Goal: Information Seeking & Learning: Learn about a topic

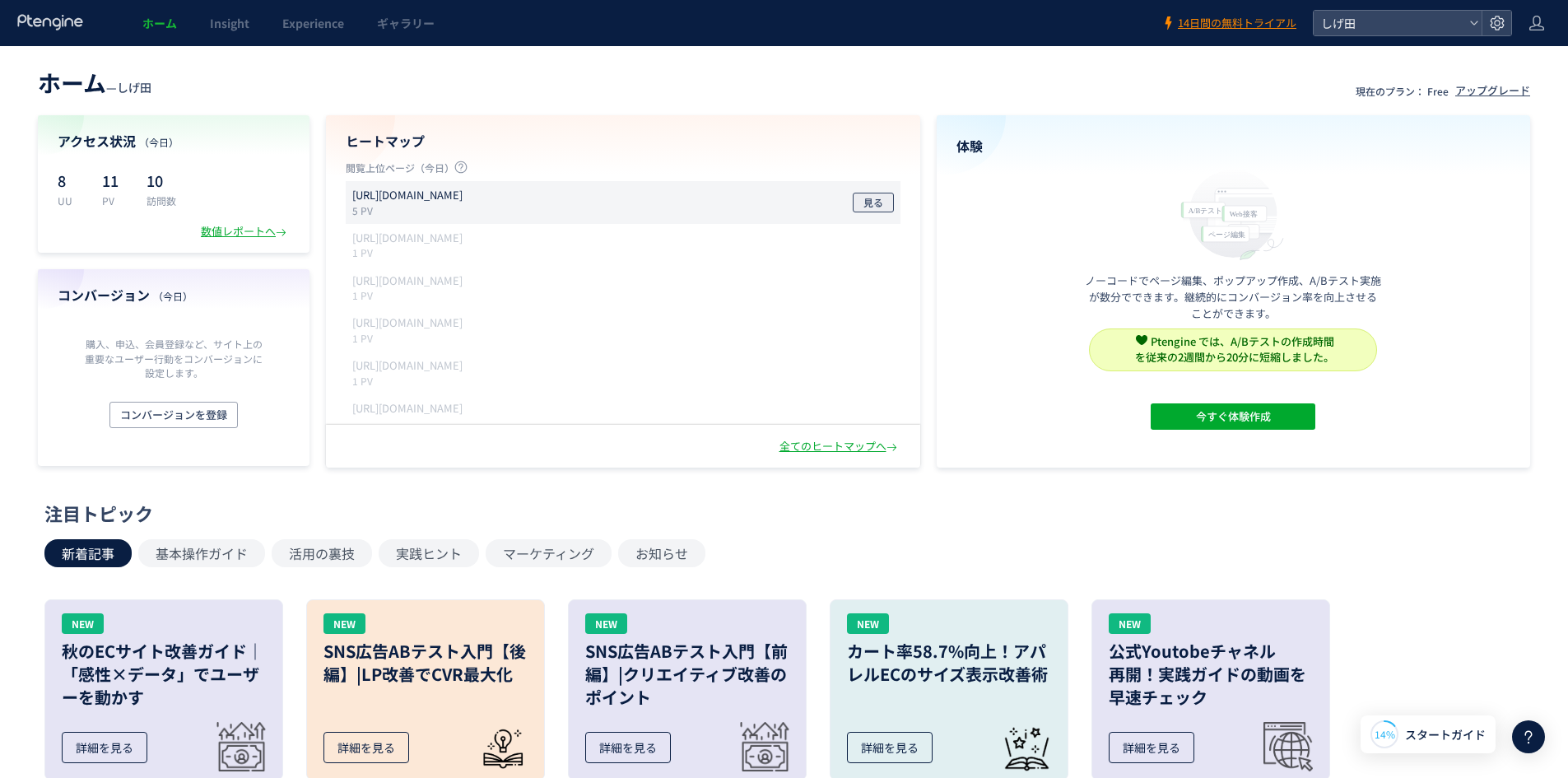
click at [873, 197] on span "見る" at bounding box center [874, 202] width 20 height 20
click at [233, 231] on div "数値レポートへ" at bounding box center [245, 231] width 89 height 16
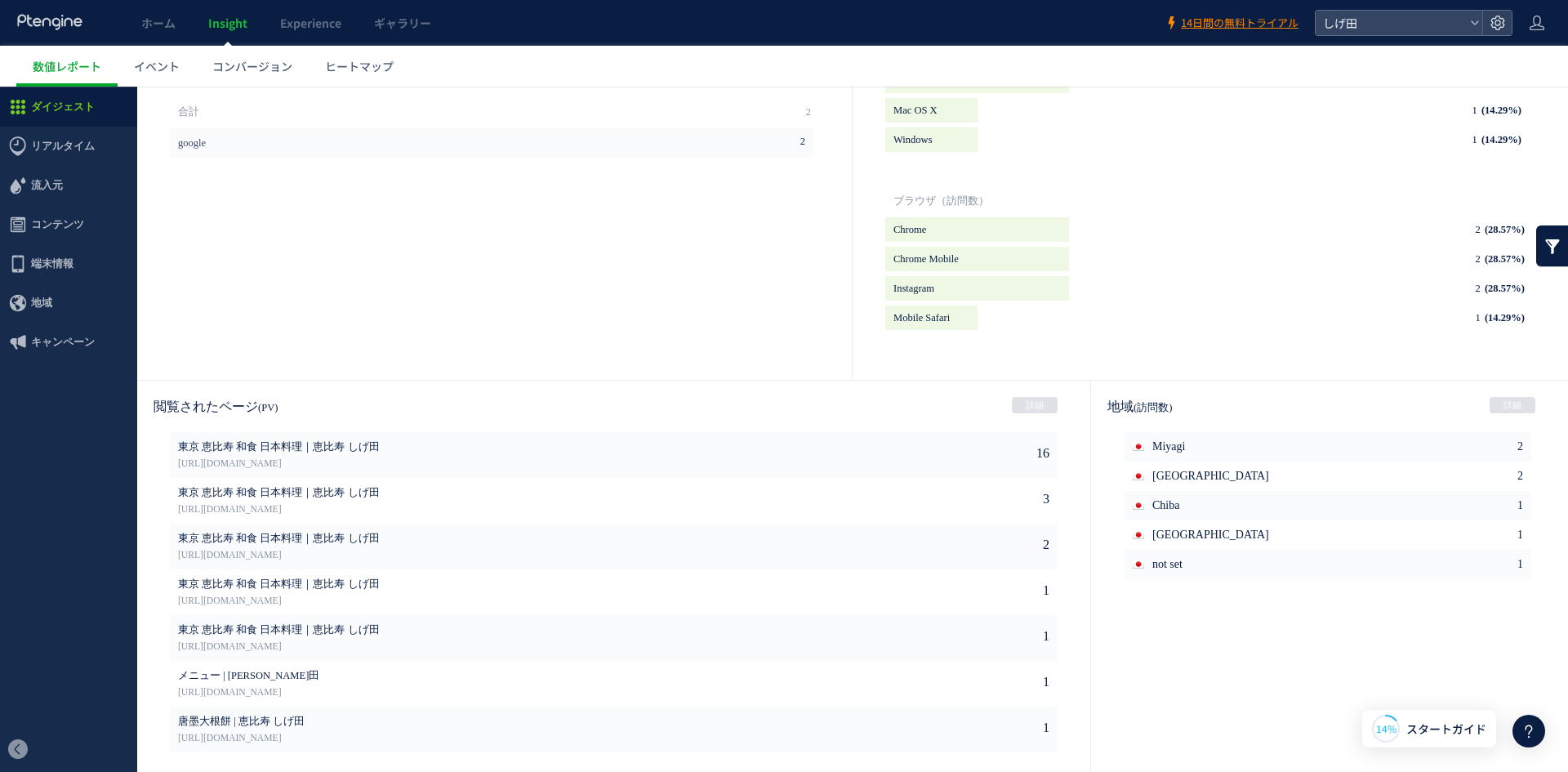
scroll to position [683, 0]
click at [1167, 472] on span "[GEOGRAPHIC_DATA]" at bounding box center [1210, 472] width 117 height 30
click at [1273, 471] on link at bounding box center [1281, 472] width 16 height 30
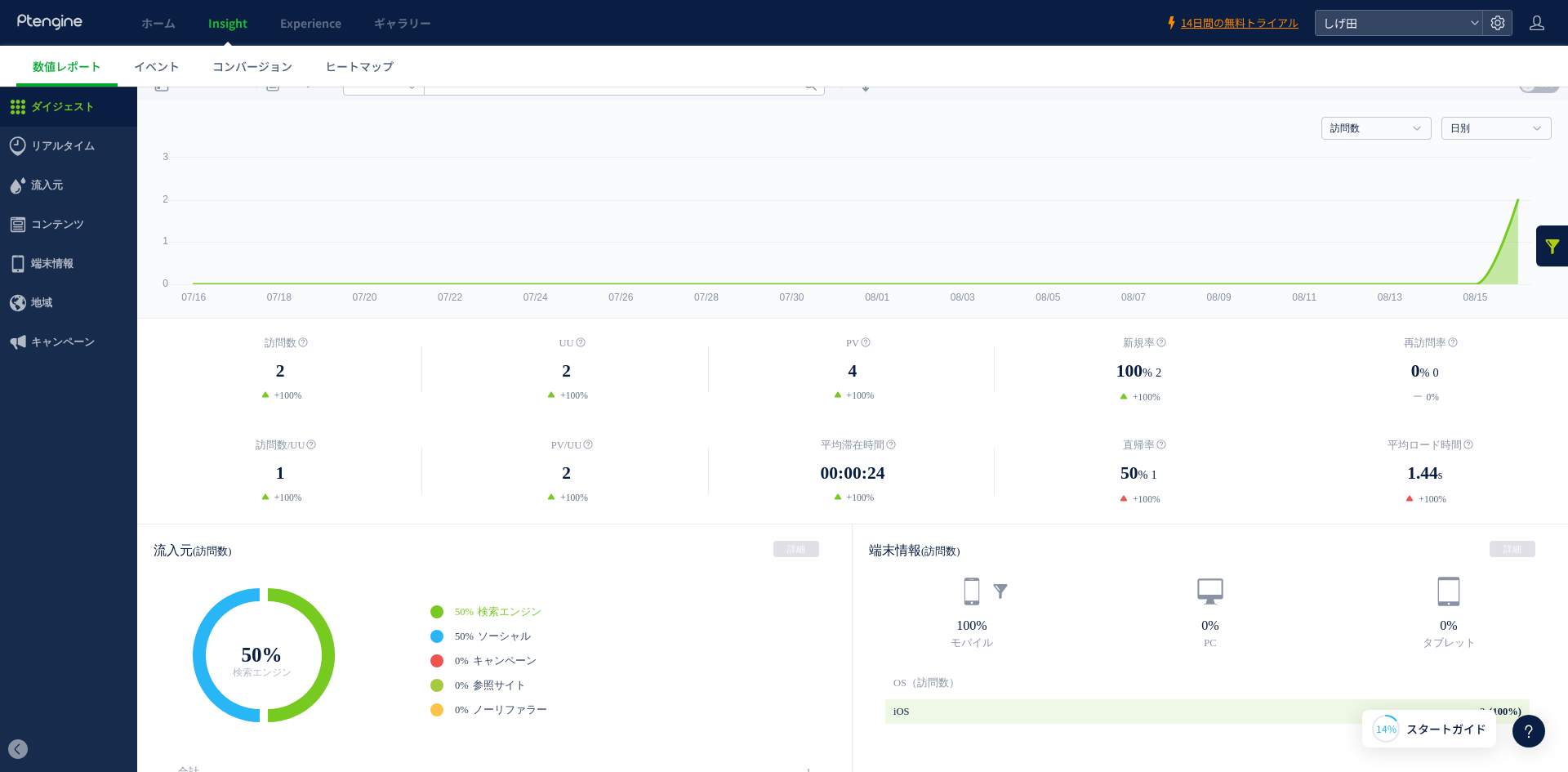
scroll to position [0, 0]
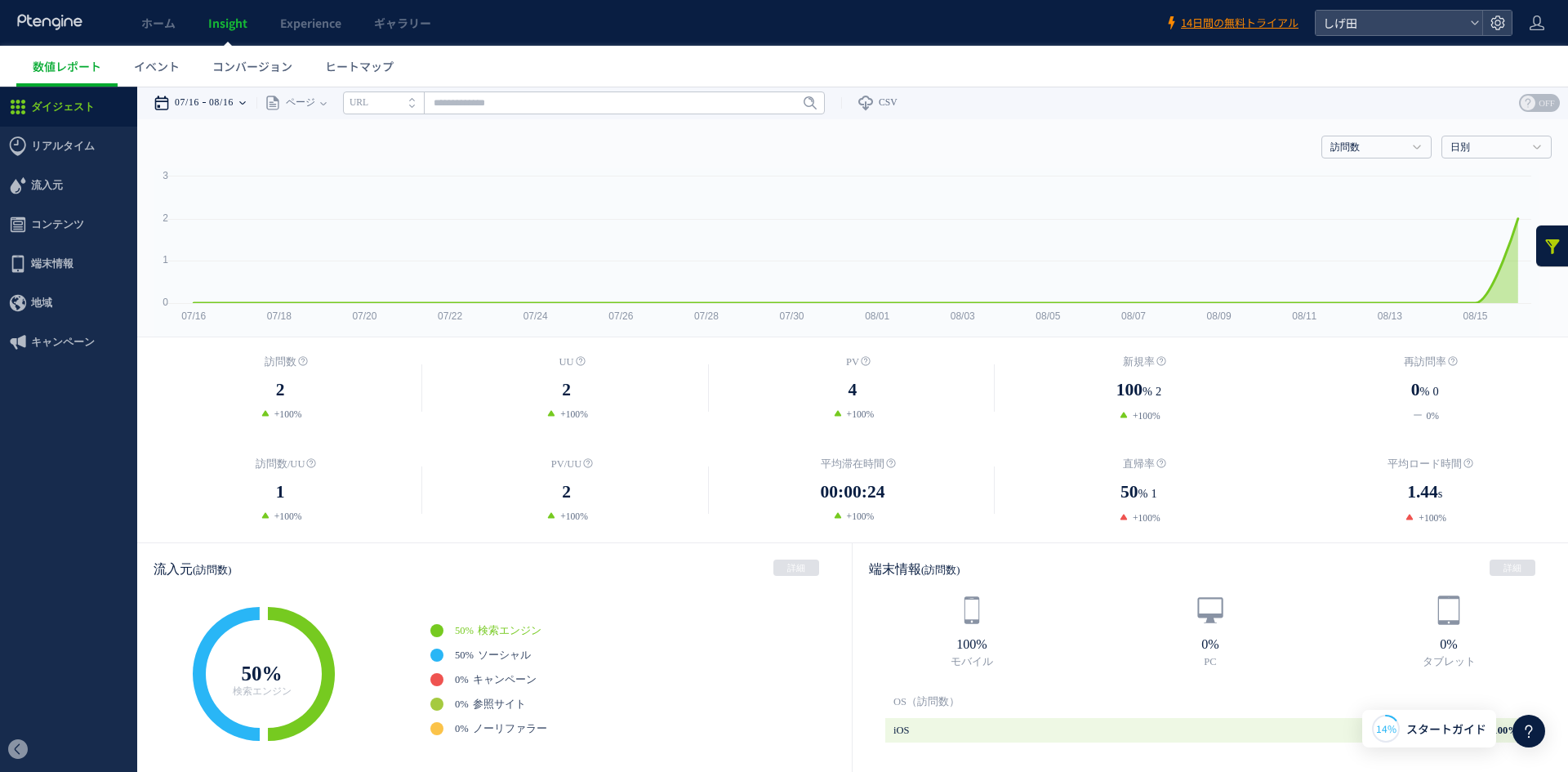
click at [225, 93] on time "08/16" at bounding box center [221, 103] width 25 height 33
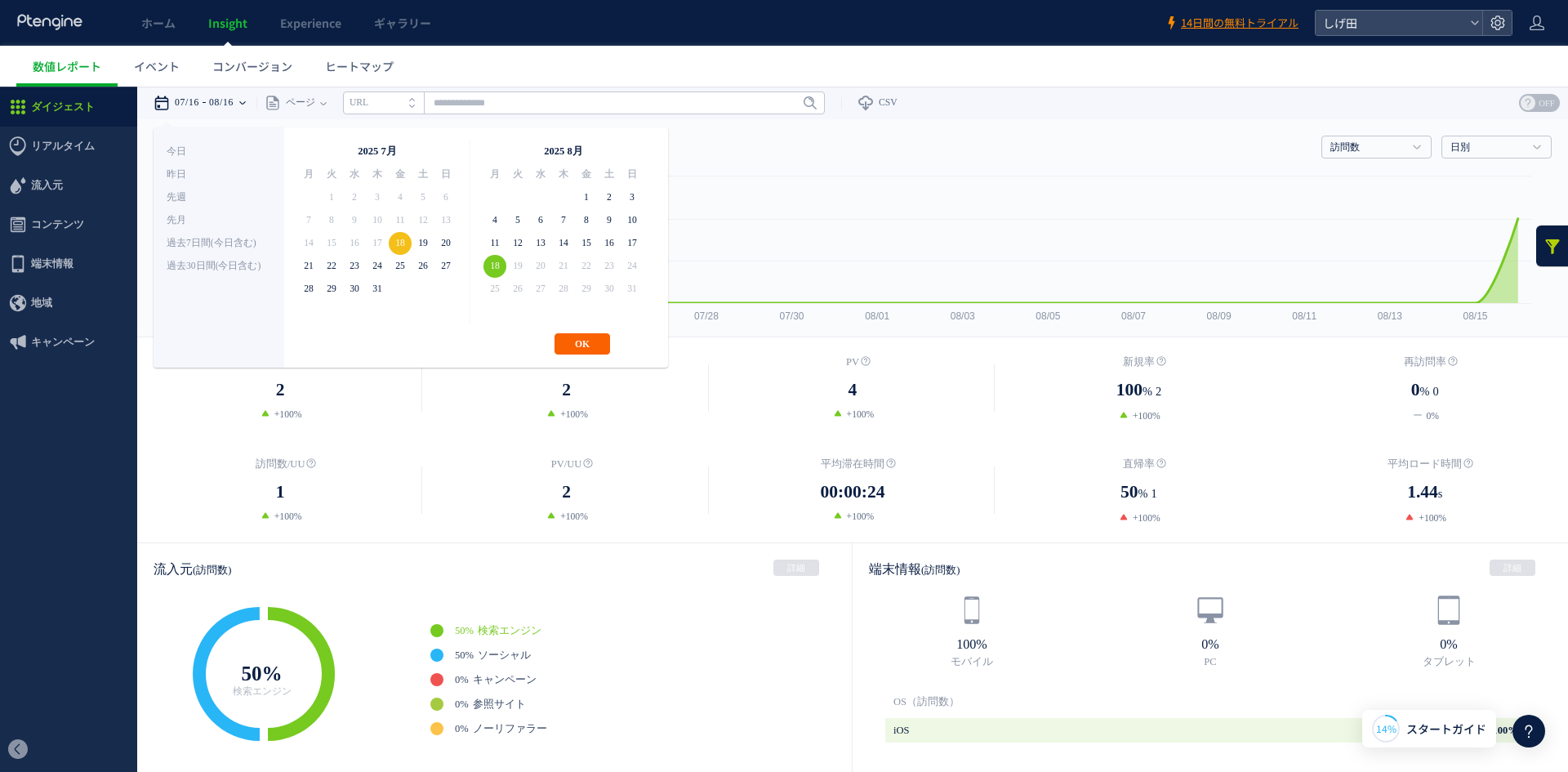
click at [589, 348] on button "OK" at bounding box center [582, 344] width 56 height 21
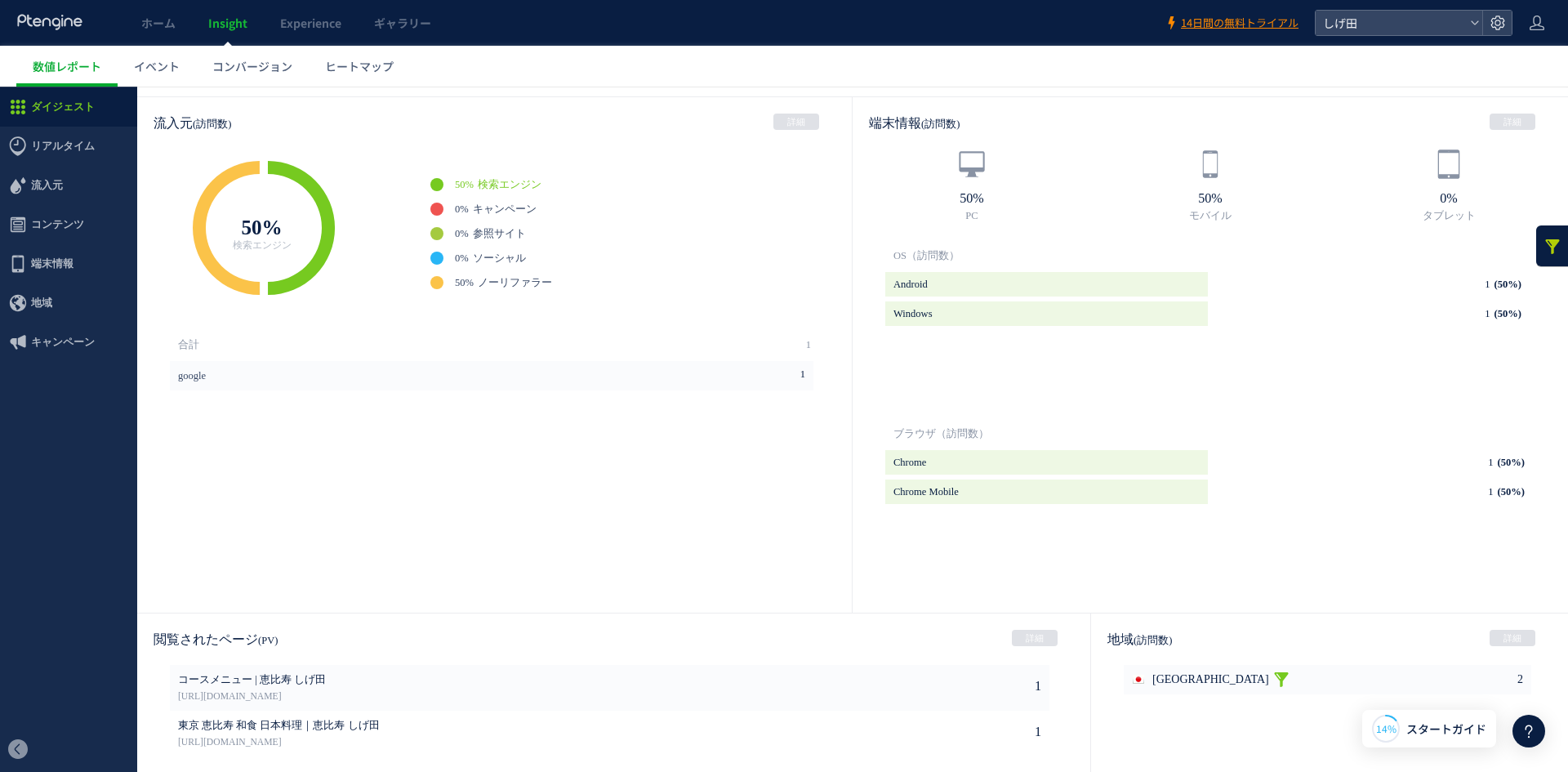
scroll to position [653, 0]
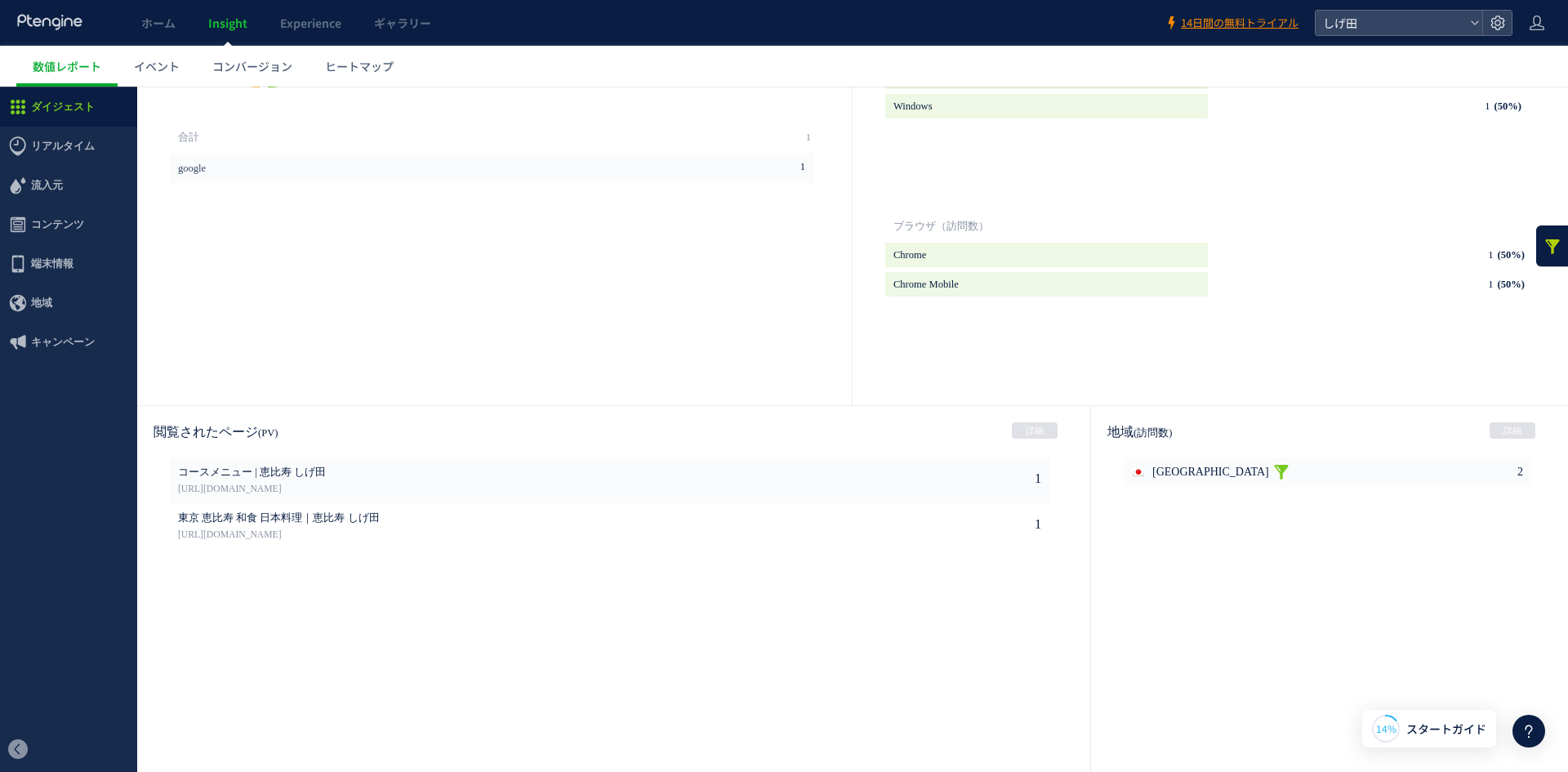
click at [1273, 474] on link at bounding box center [1281, 472] width 16 height 30
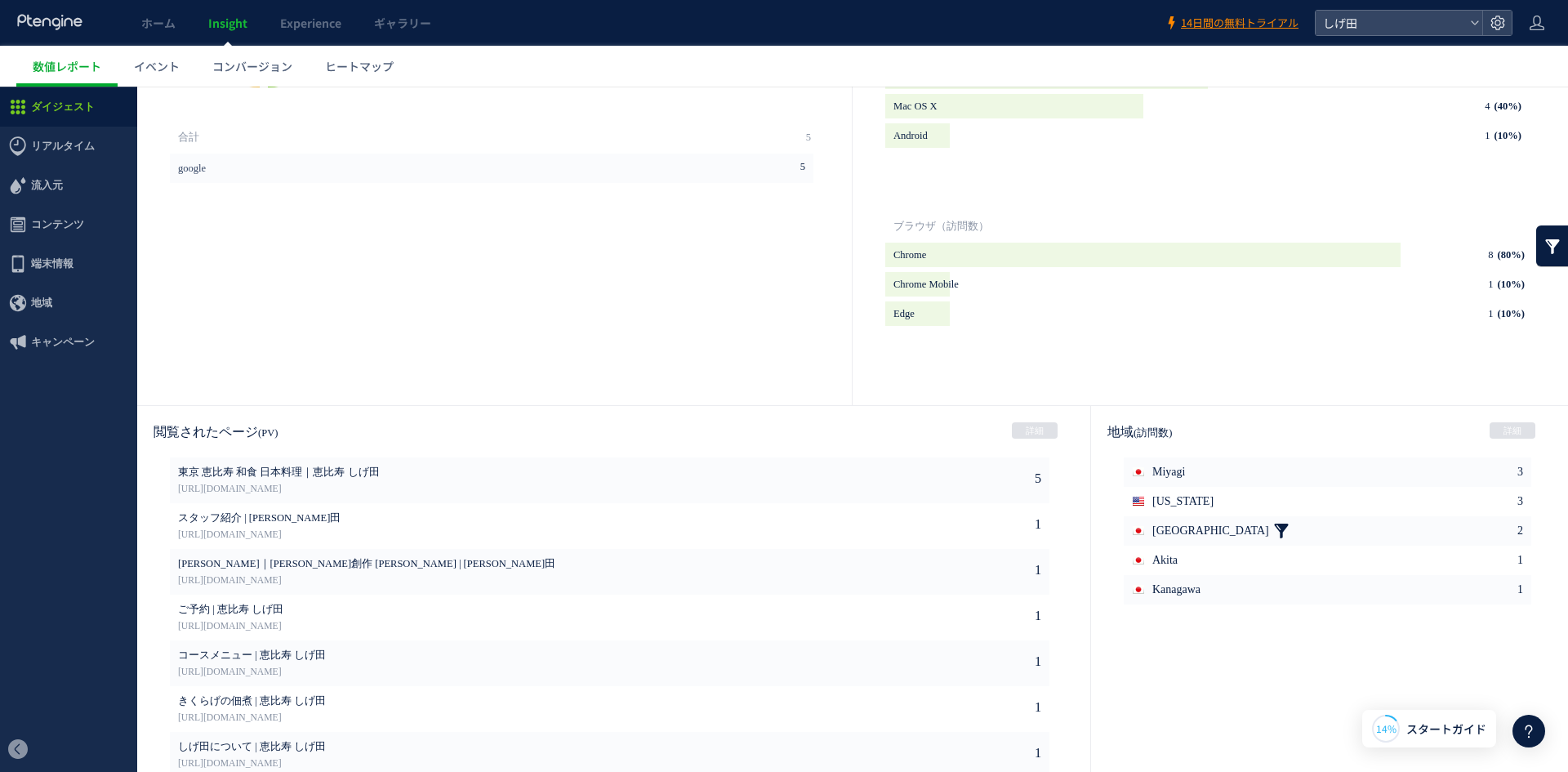
click at [1273, 528] on link at bounding box center [1281, 531] width 16 height 30
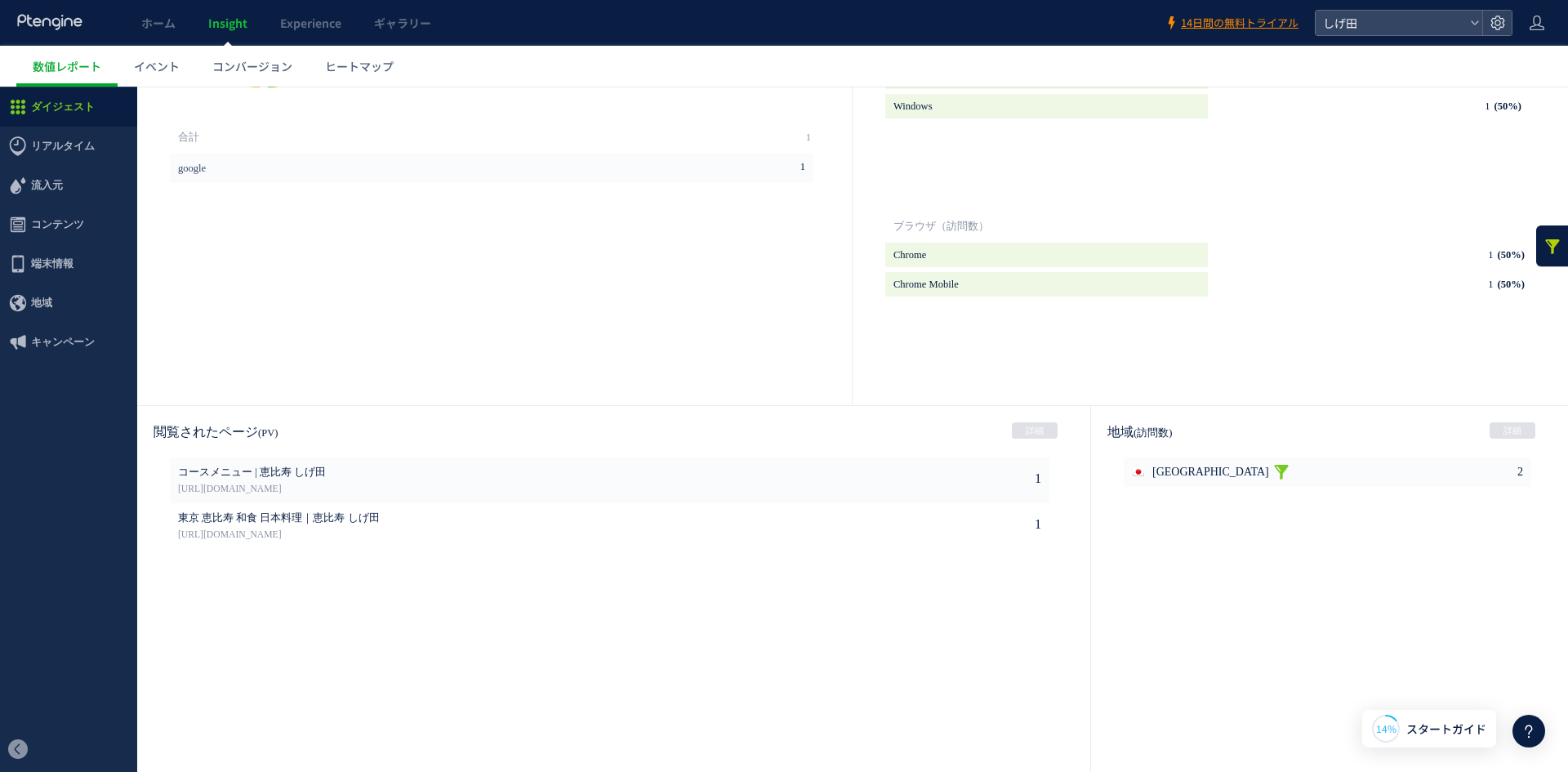
click at [1273, 473] on link at bounding box center [1281, 472] width 16 height 30
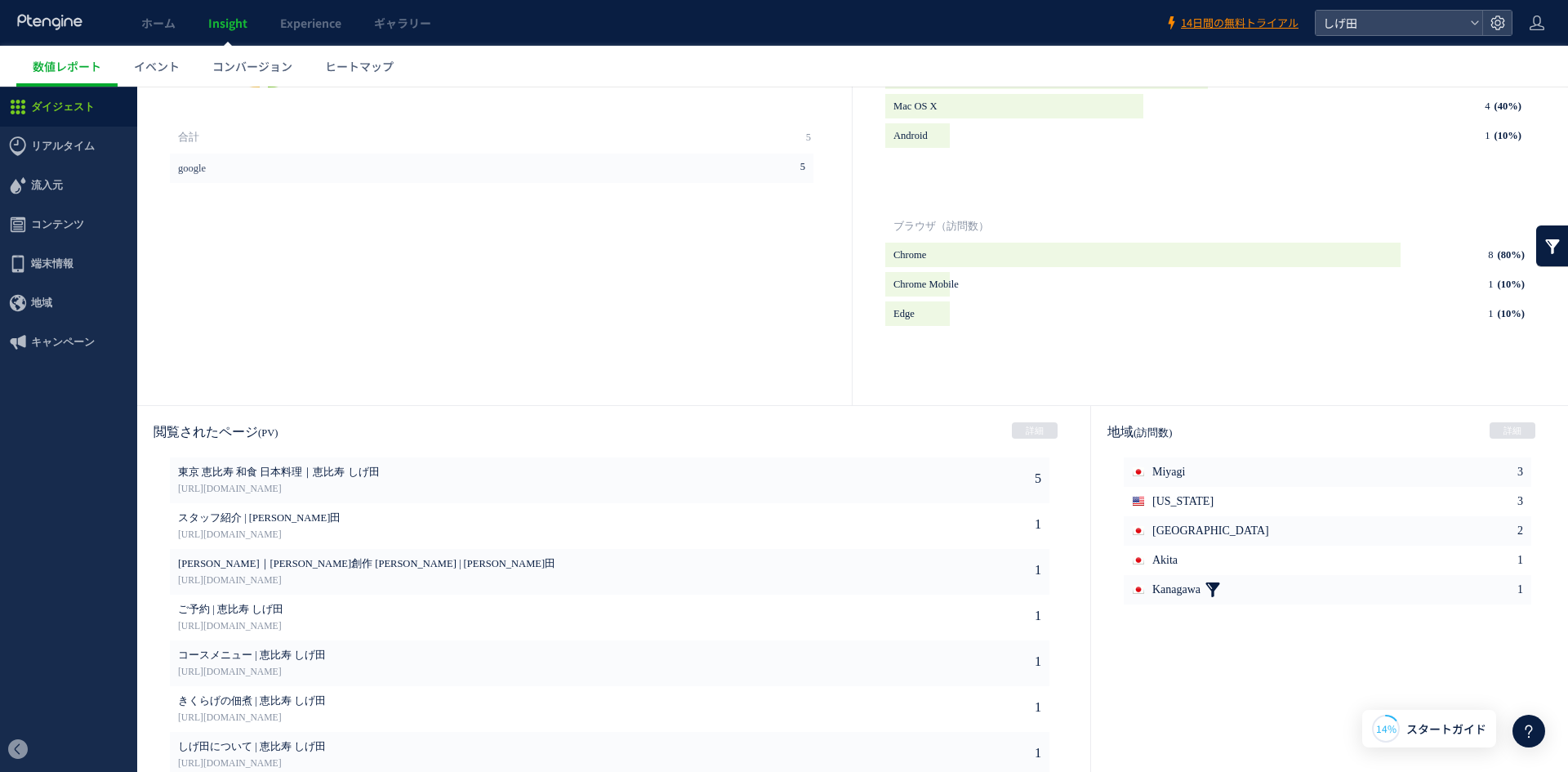
click at [1219, 588] on link at bounding box center [1212, 590] width 16 height 30
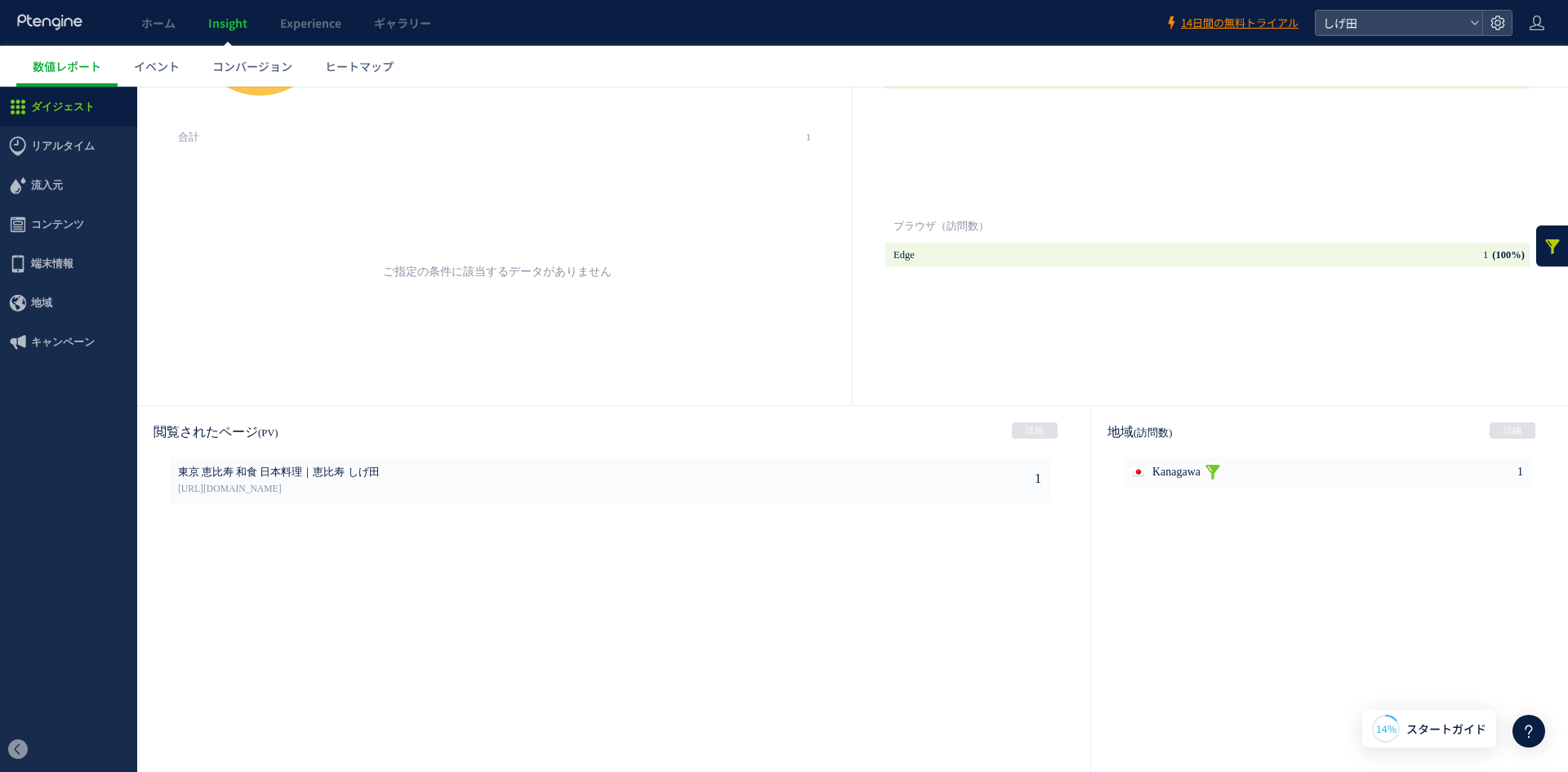
click at [1216, 476] on link at bounding box center [1212, 472] width 16 height 30
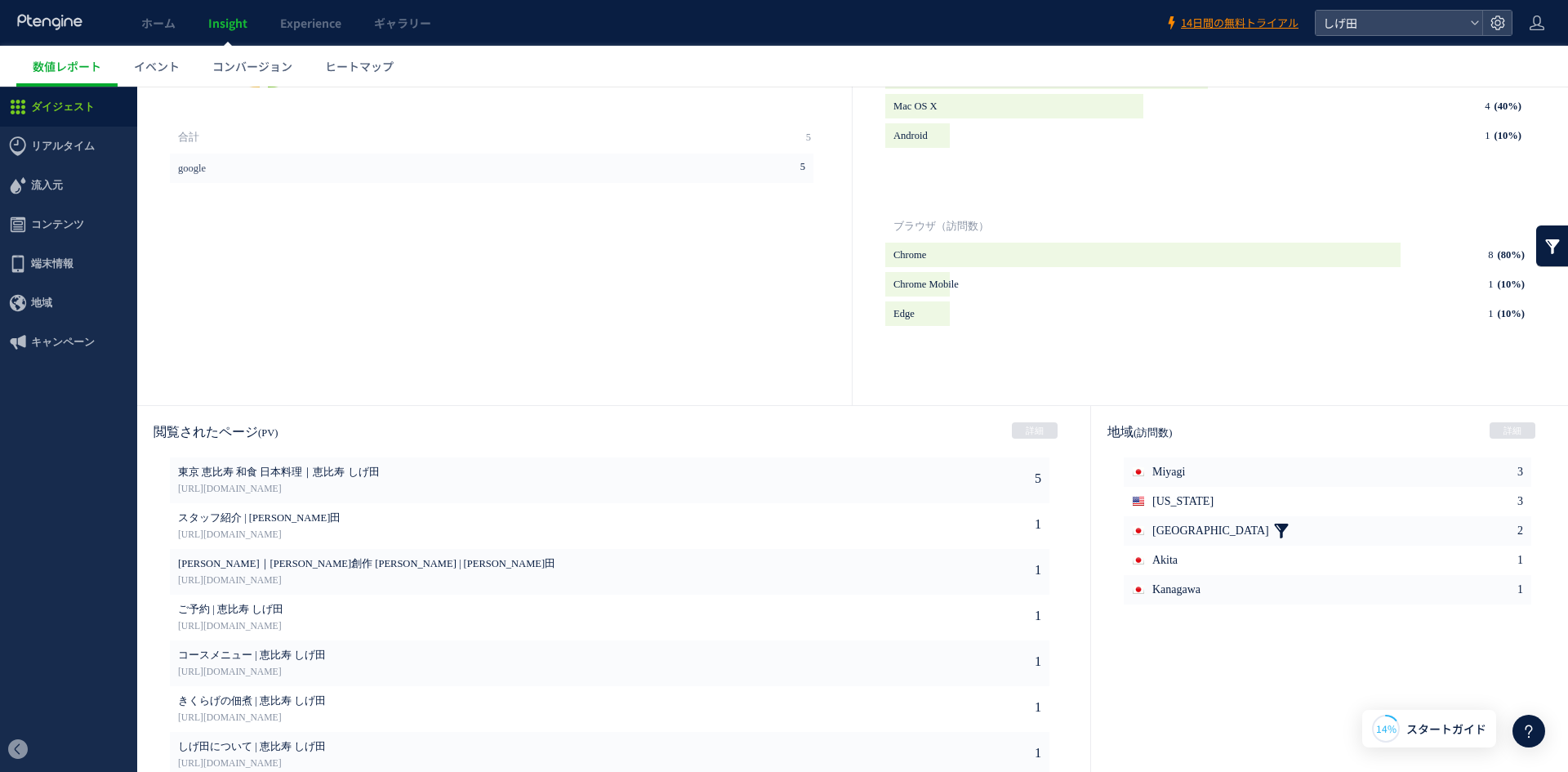
click at [1273, 531] on link at bounding box center [1281, 531] width 16 height 30
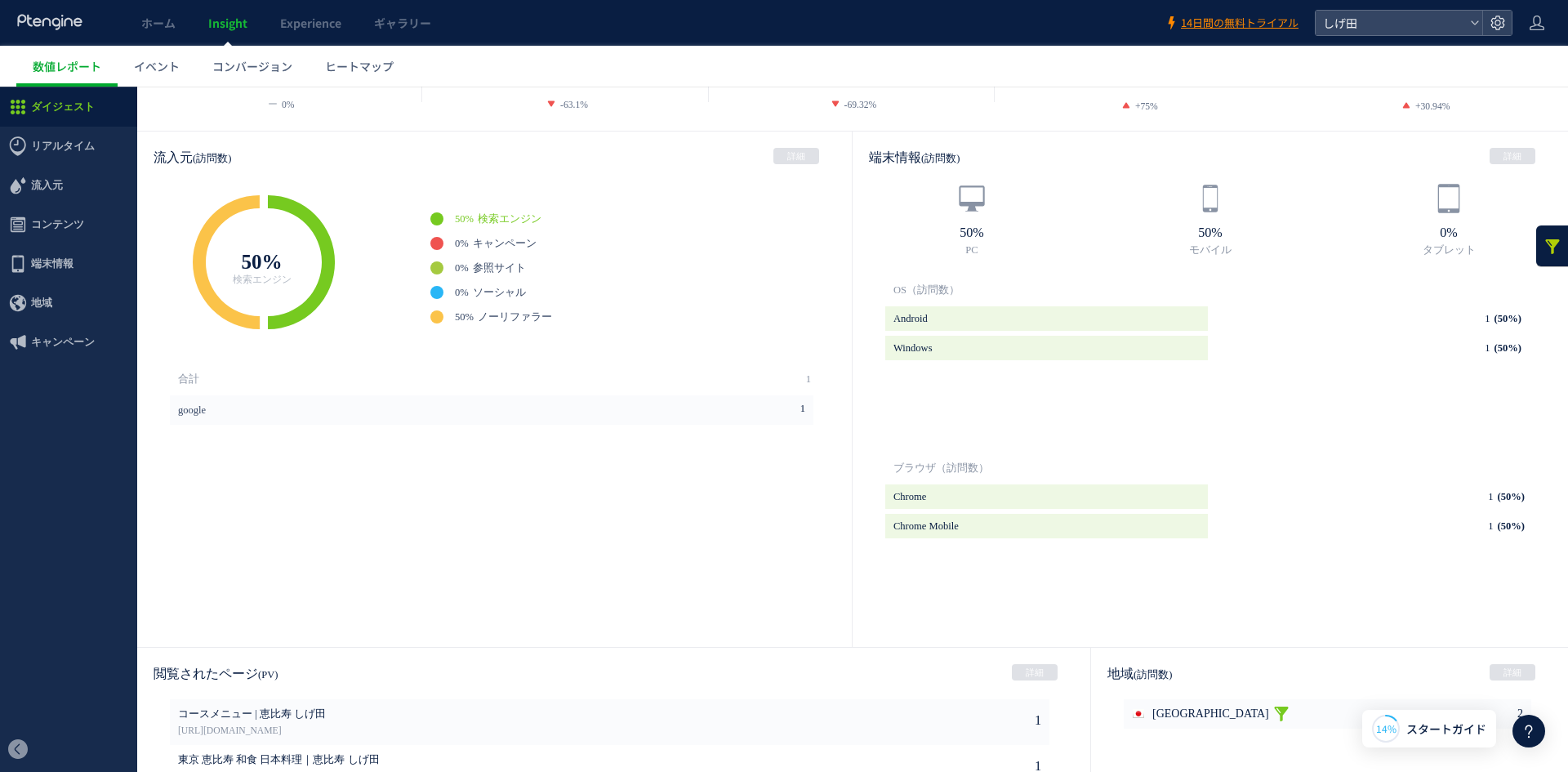
scroll to position [408, 0]
click at [496, 317] on span "ノーリファラー" at bounding box center [514, 320] width 75 height 11
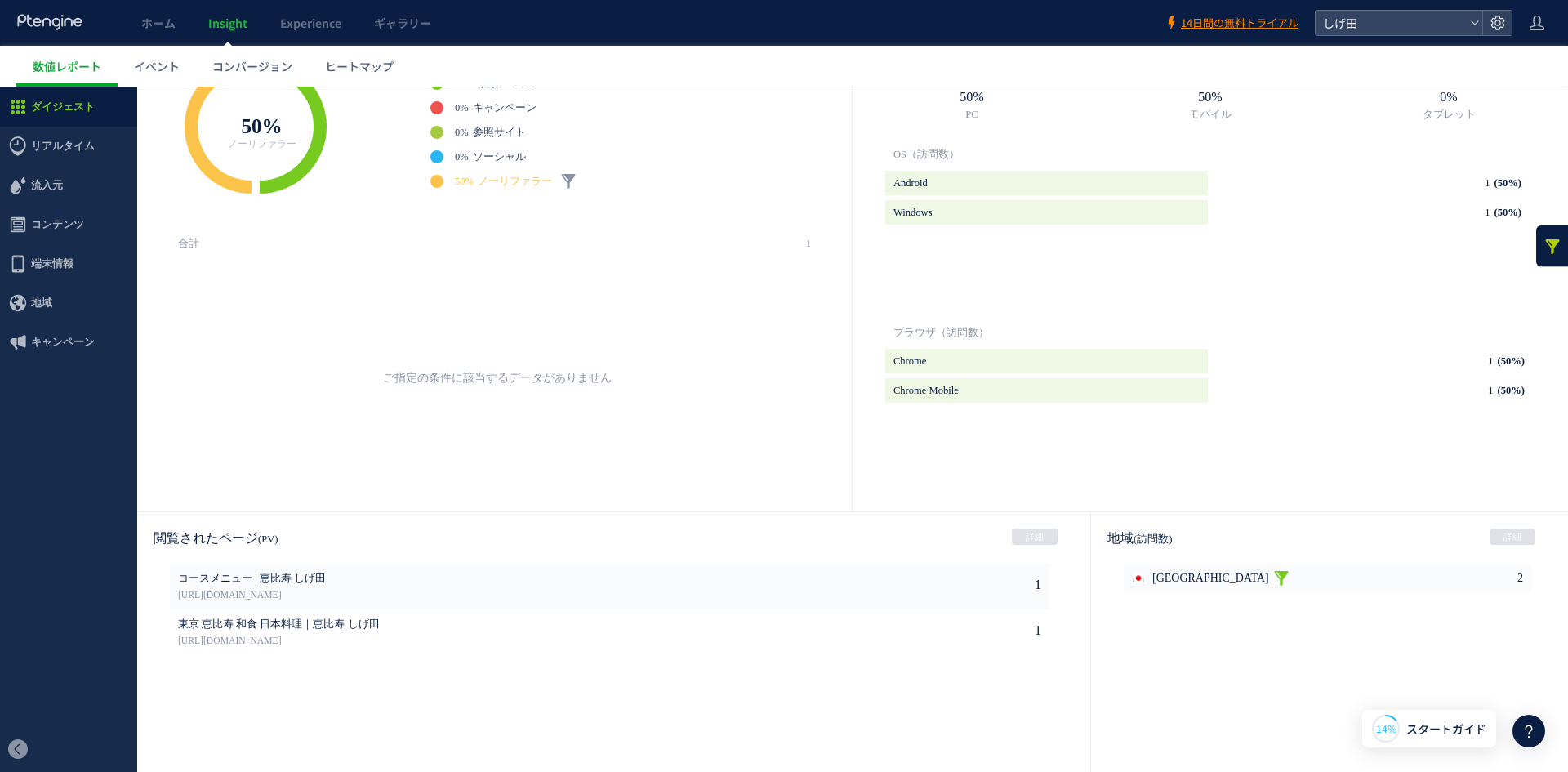
scroll to position [490, 0]
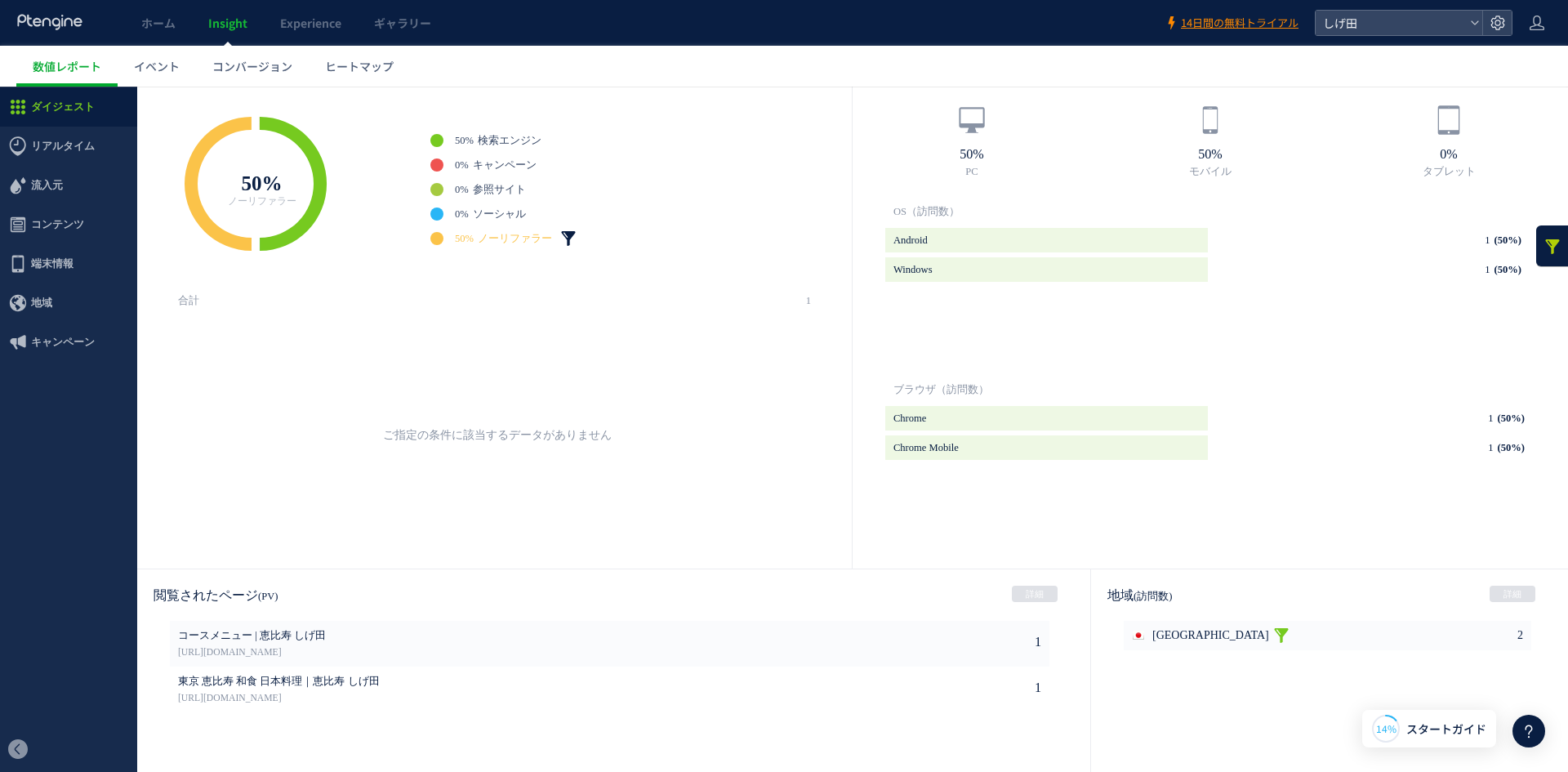
click at [568, 234] on link at bounding box center [569, 238] width 16 height 16
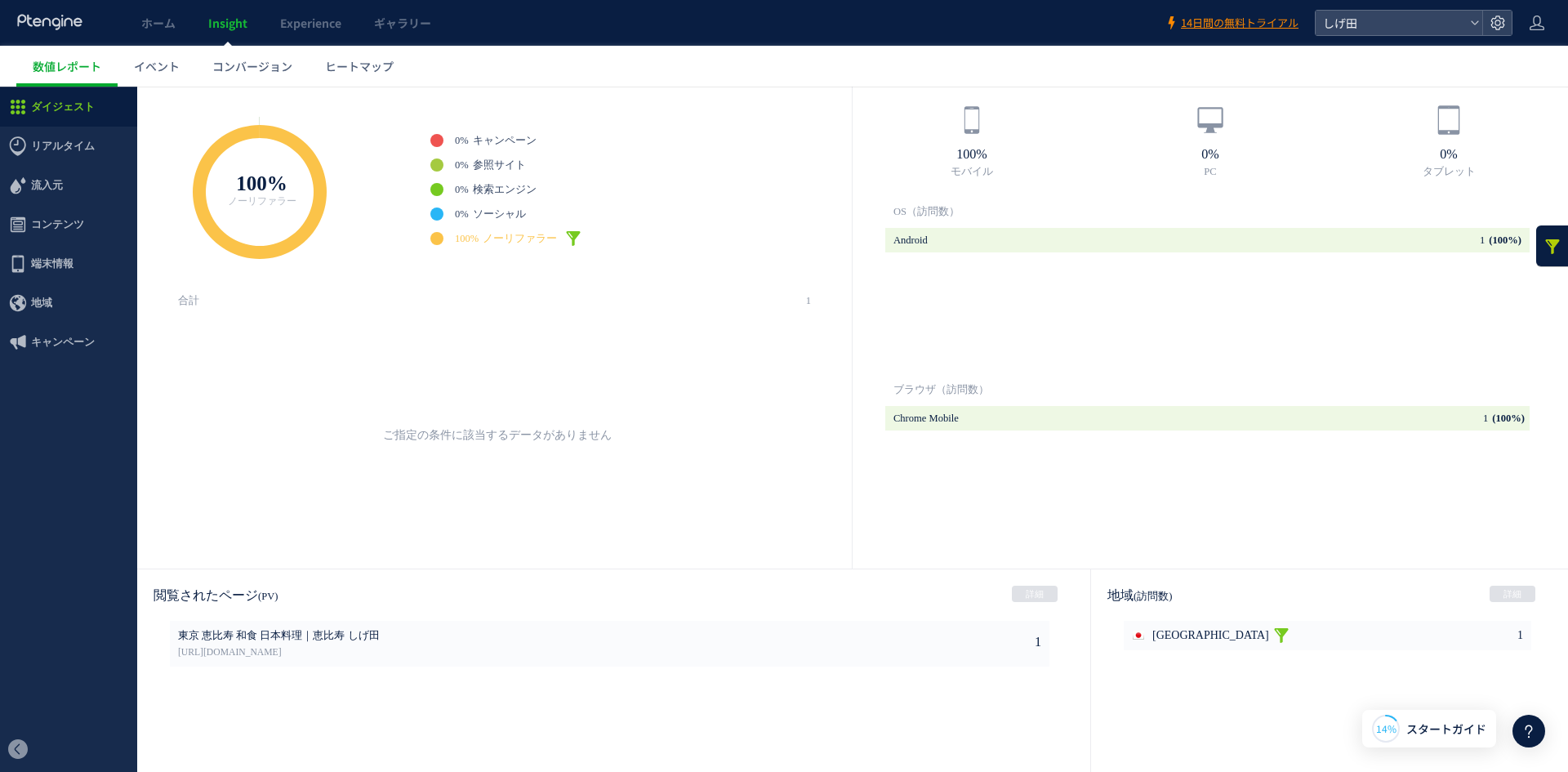
click at [568, 234] on link at bounding box center [573, 238] width 16 height 16
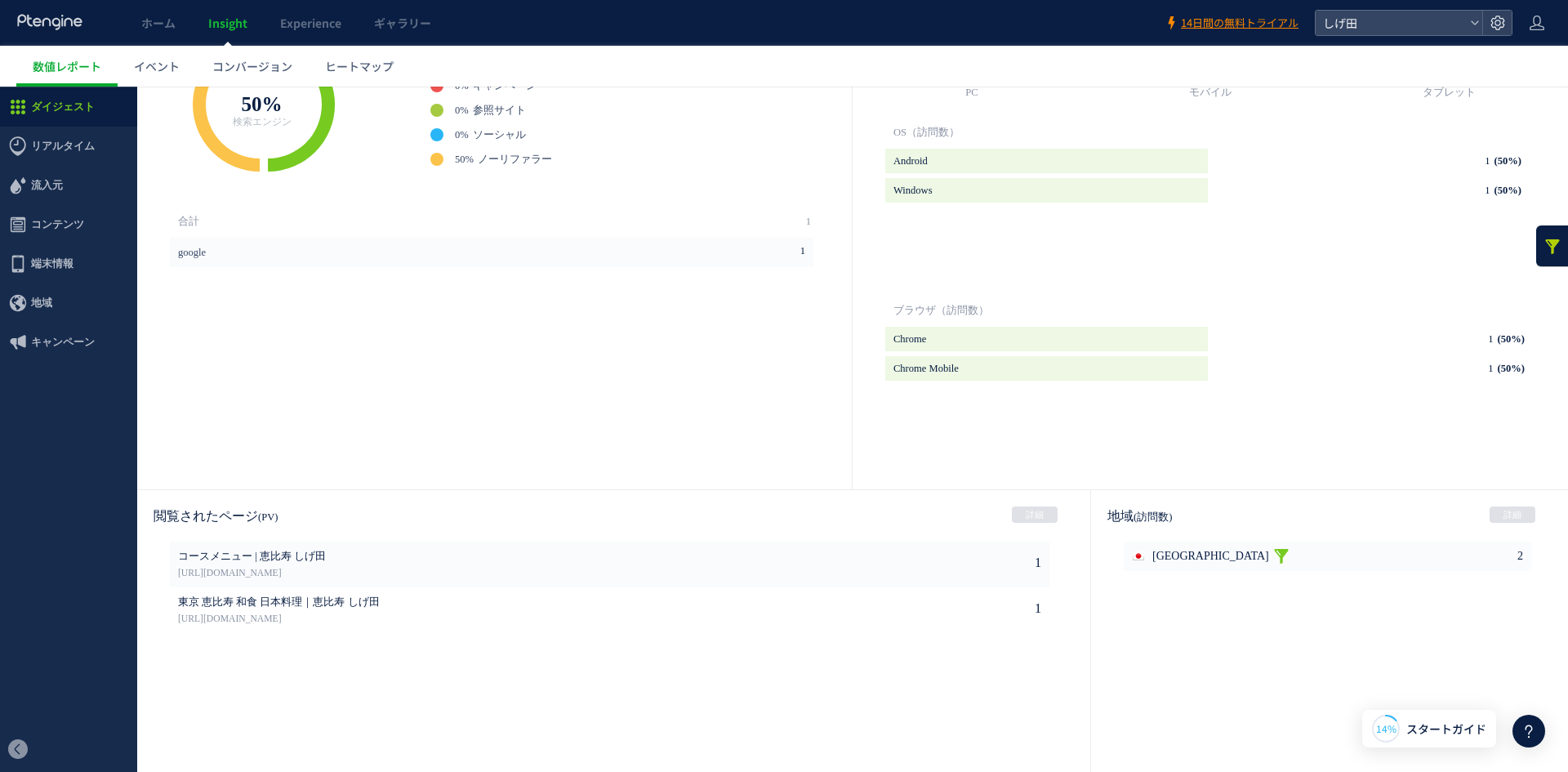
scroll to position [572, 0]
click at [1273, 553] on link at bounding box center [1281, 554] width 16 height 30
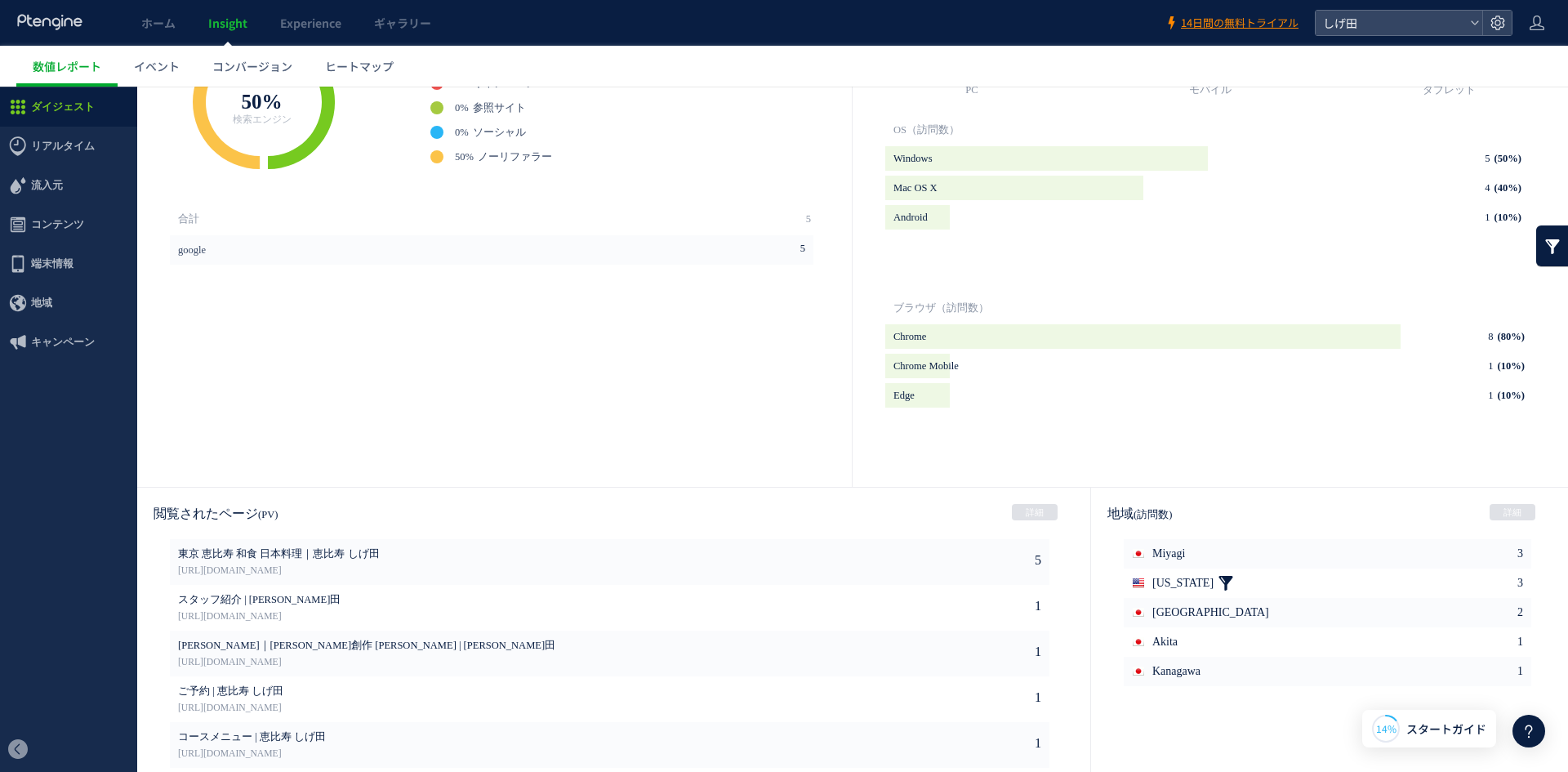
click at [1217, 585] on link at bounding box center [1226, 584] width 16 height 30
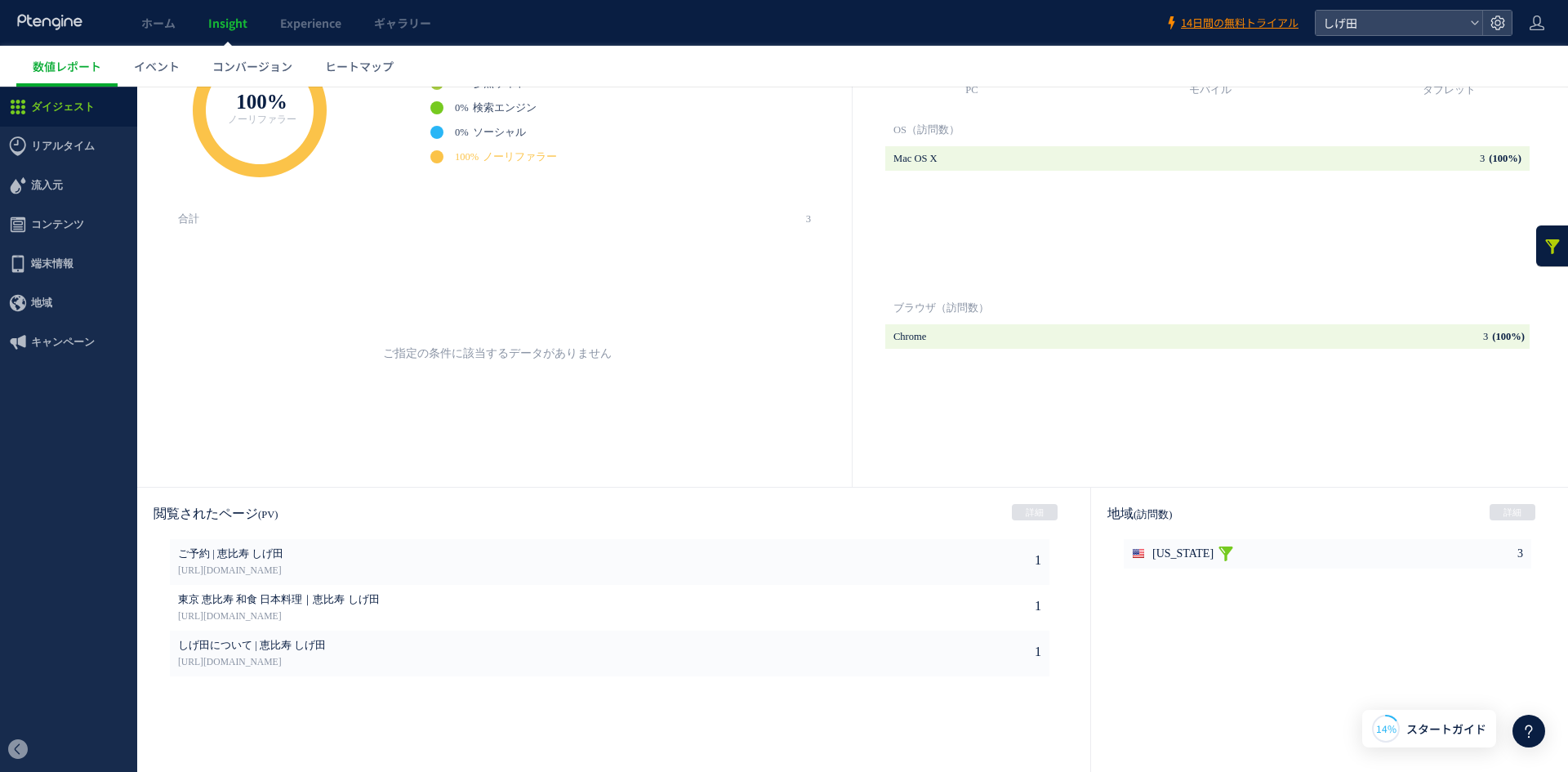
click at [1217, 550] on link at bounding box center [1226, 554] width 16 height 30
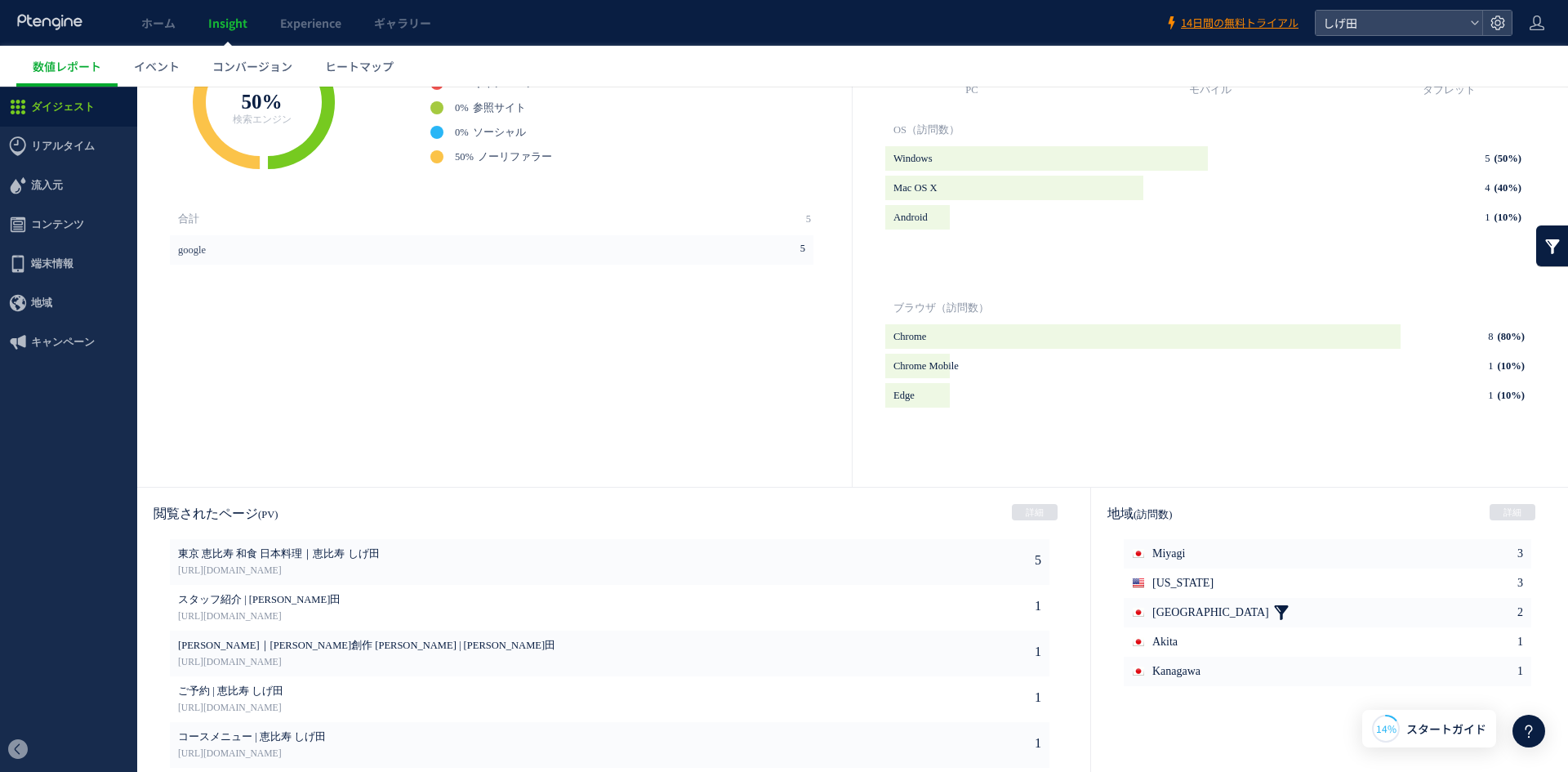
click at [1273, 607] on link at bounding box center [1281, 613] width 16 height 30
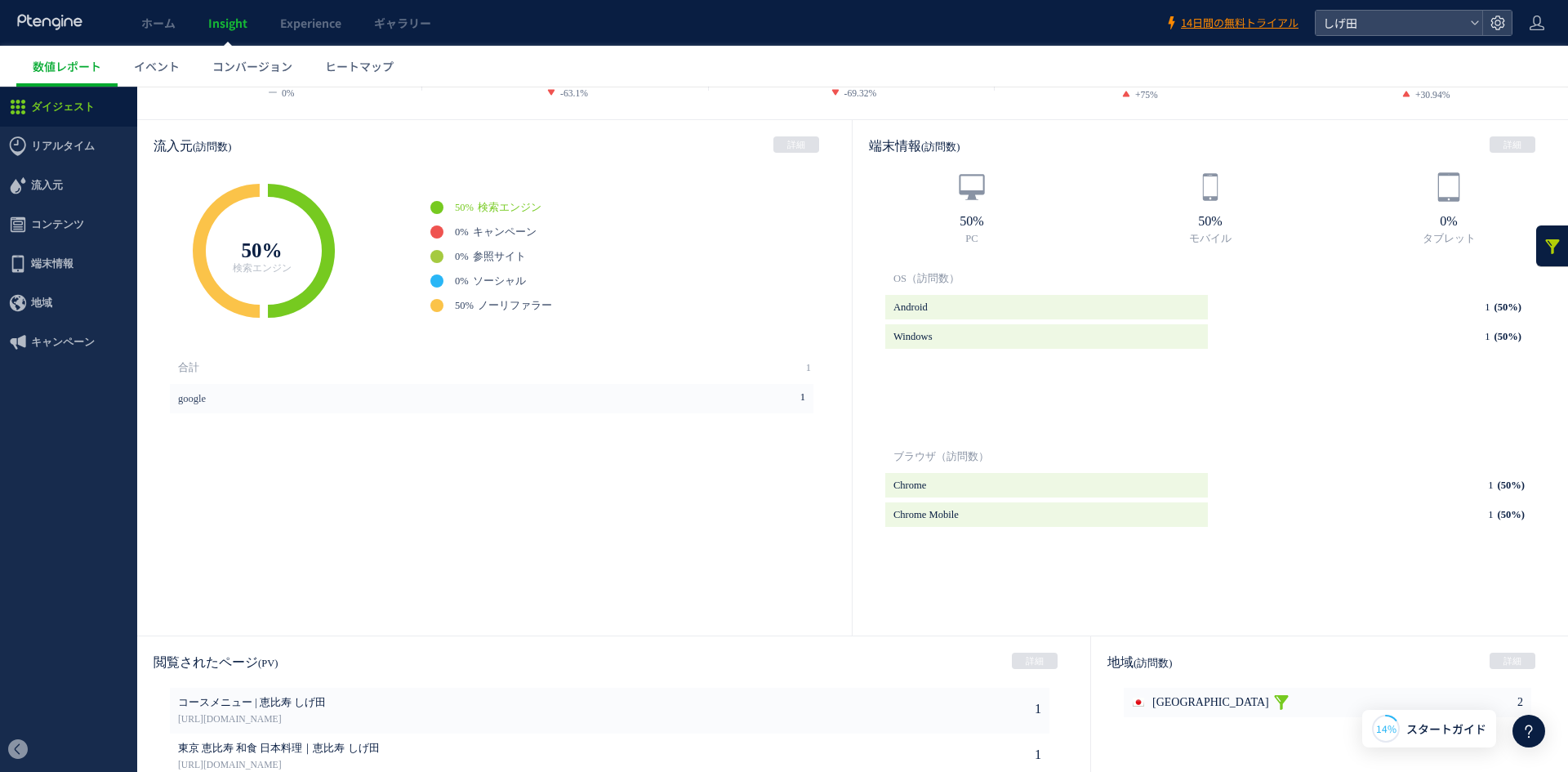
scroll to position [408, 0]
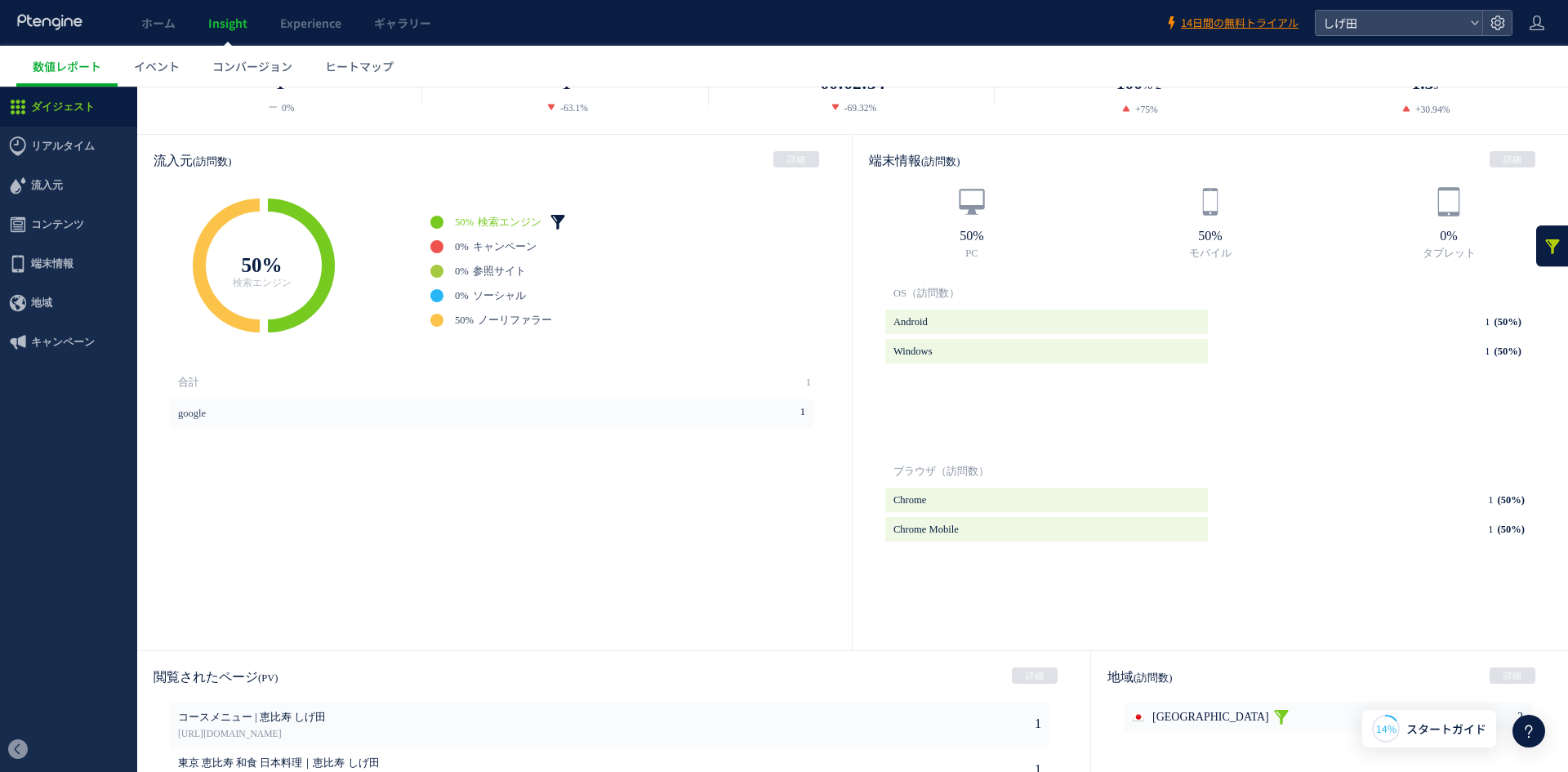
click at [555, 214] on link at bounding box center [558, 222] width 16 height 16
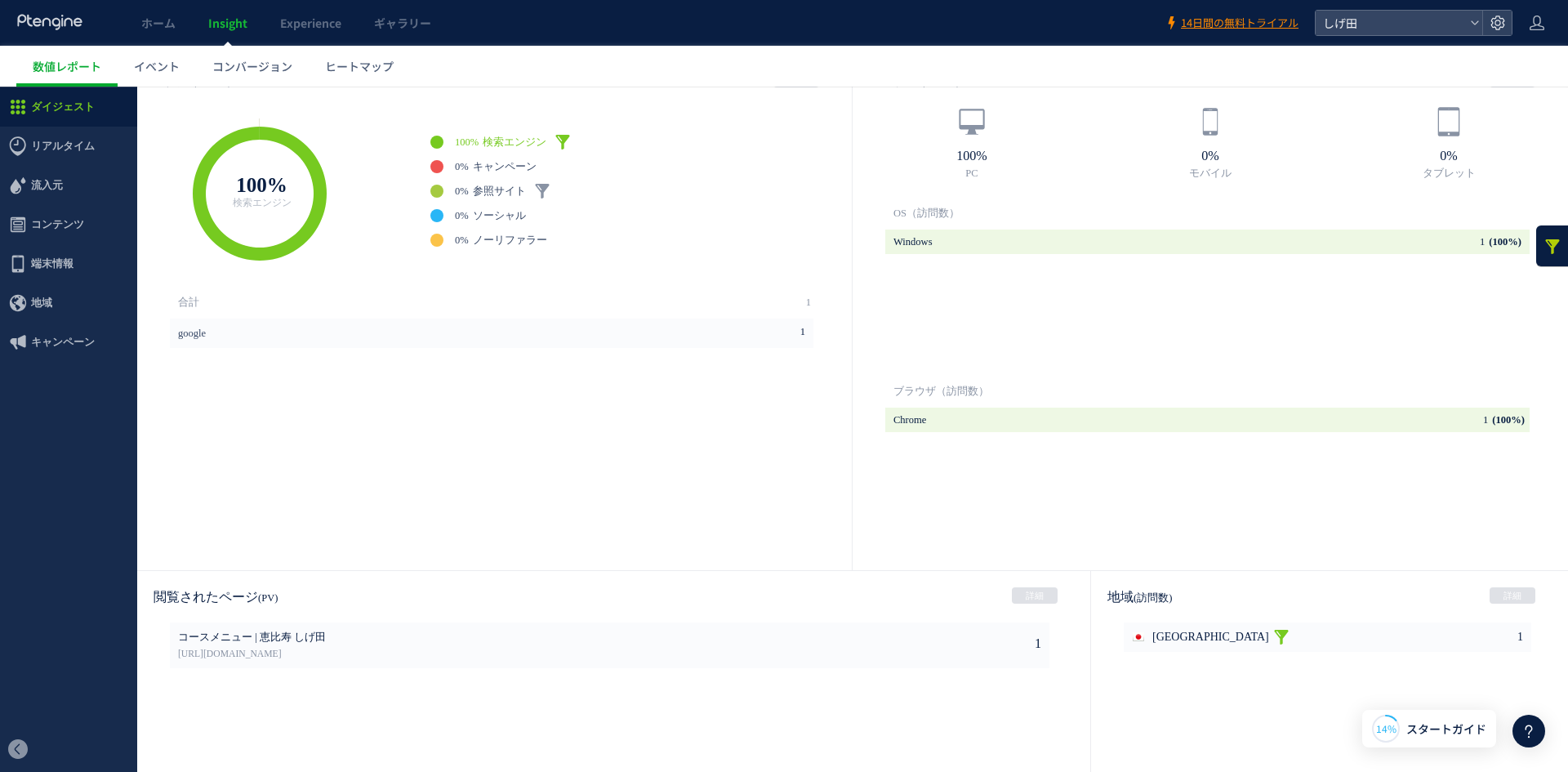
scroll to position [490, 0]
click at [564, 135] on link at bounding box center [563, 140] width 16 height 16
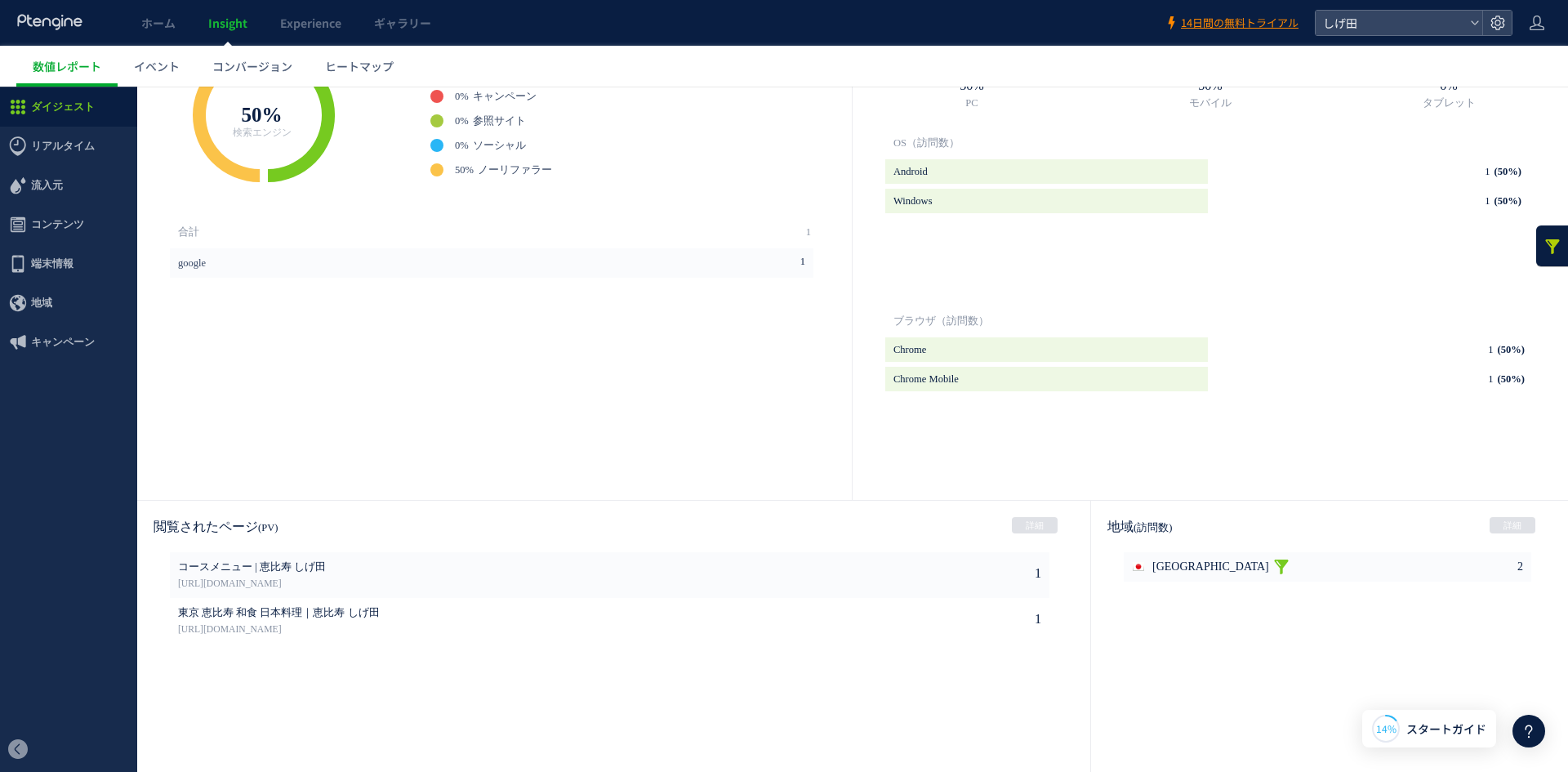
scroll to position [572, 0]
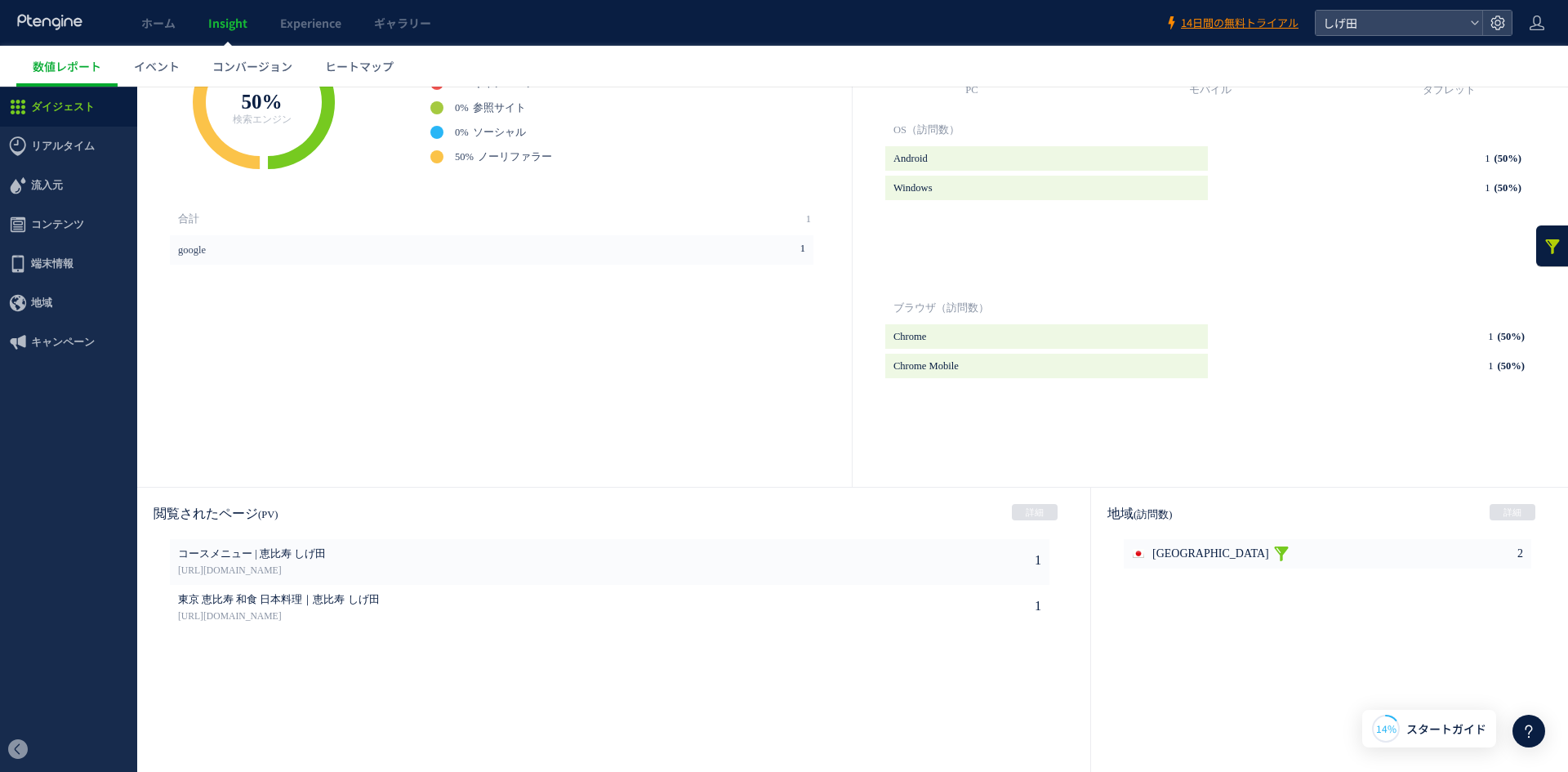
click at [1273, 547] on link at bounding box center [1281, 554] width 16 height 30
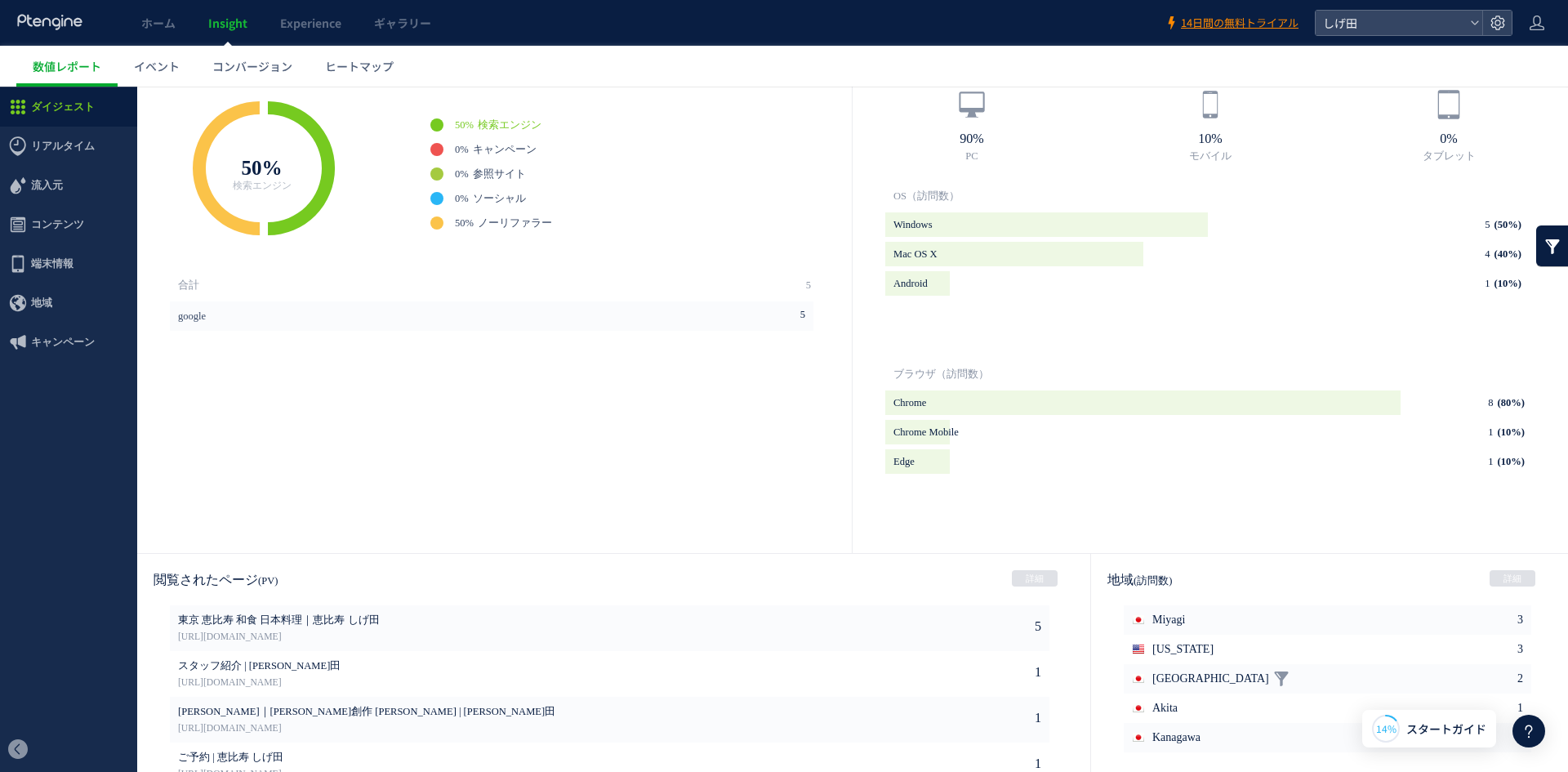
scroll to position [520, 0]
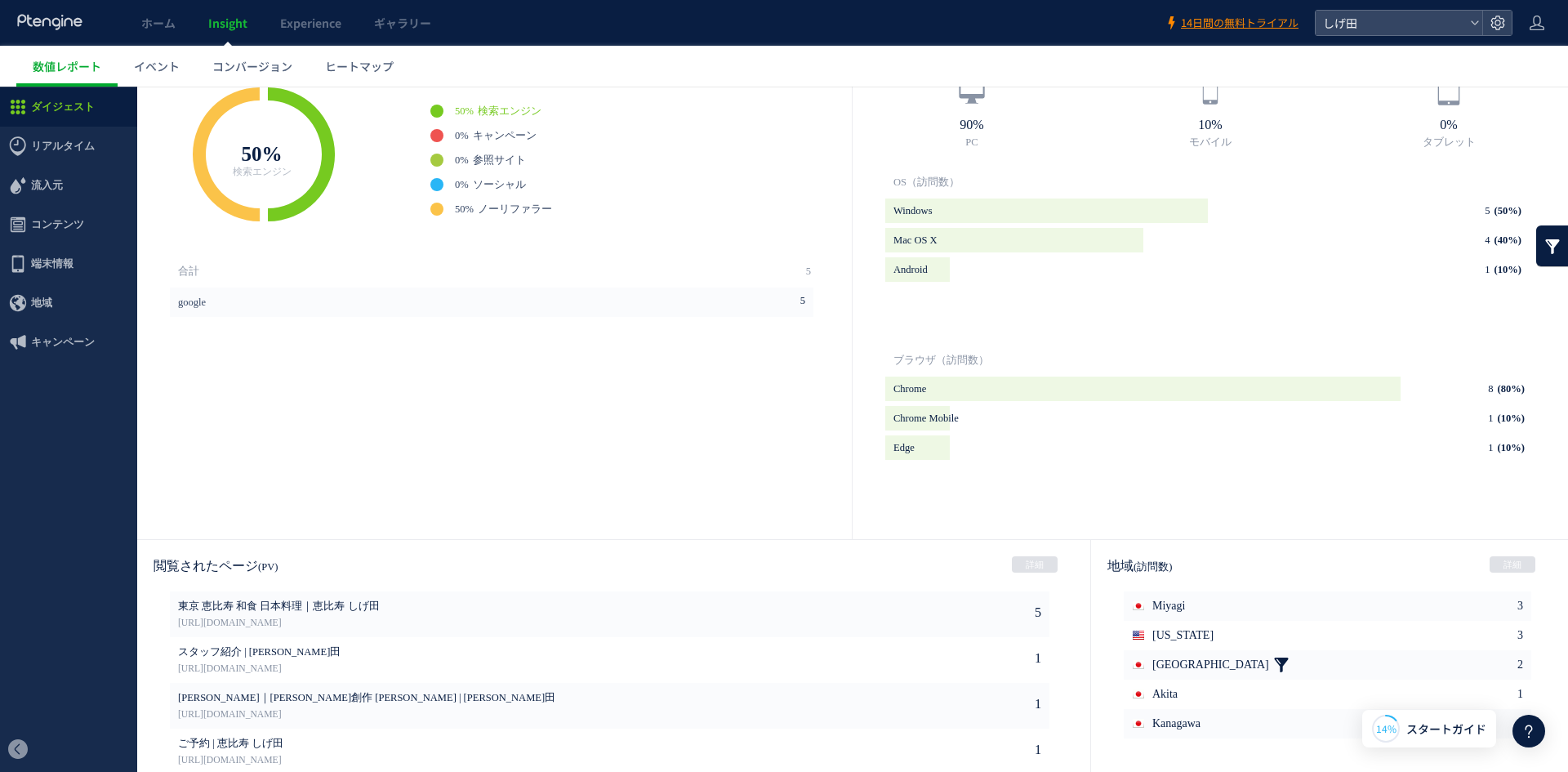
click at [1273, 666] on link at bounding box center [1281, 665] width 16 height 30
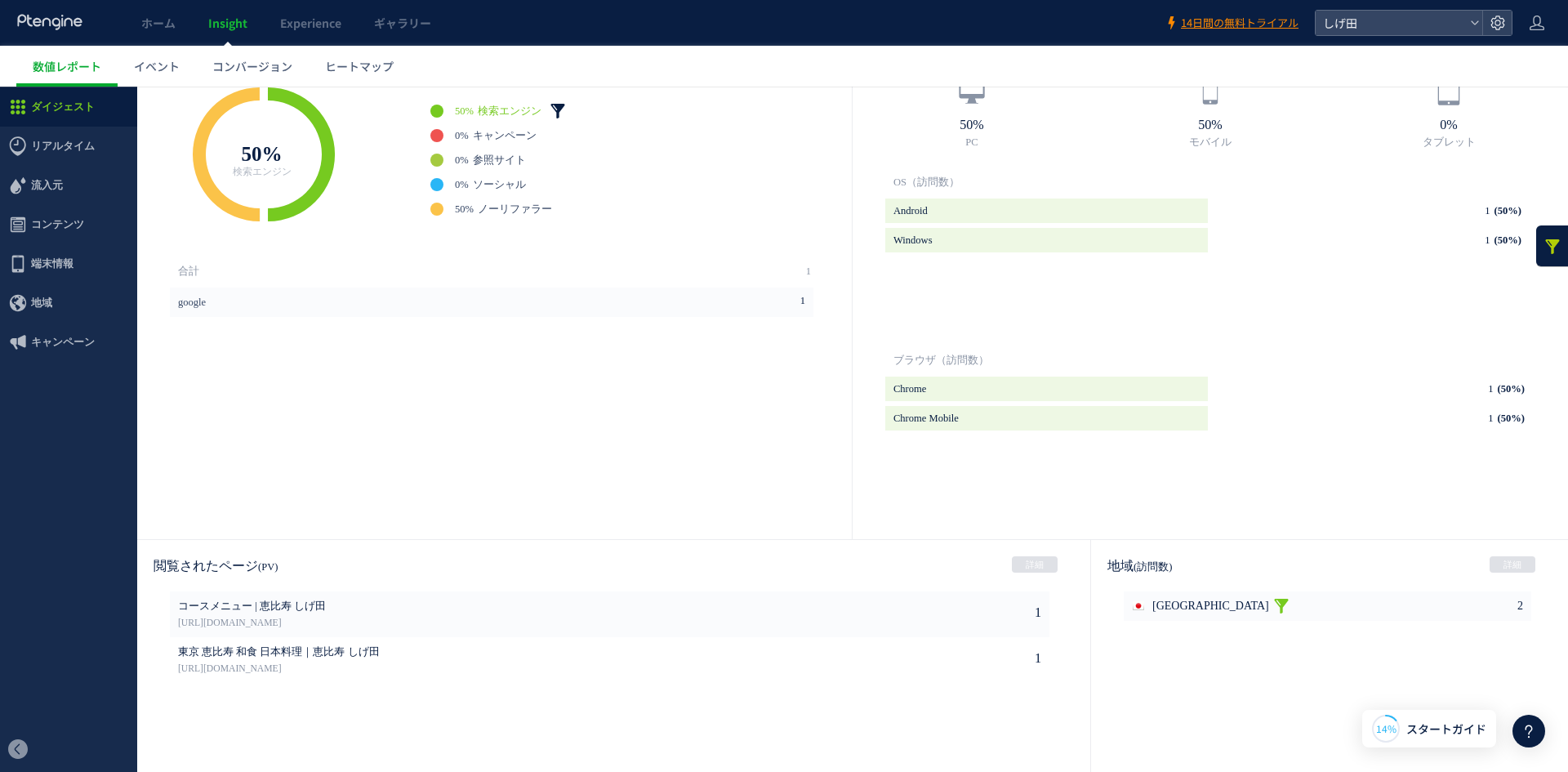
click at [553, 104] on link at bounding box center [558, 111] width 16 height 16
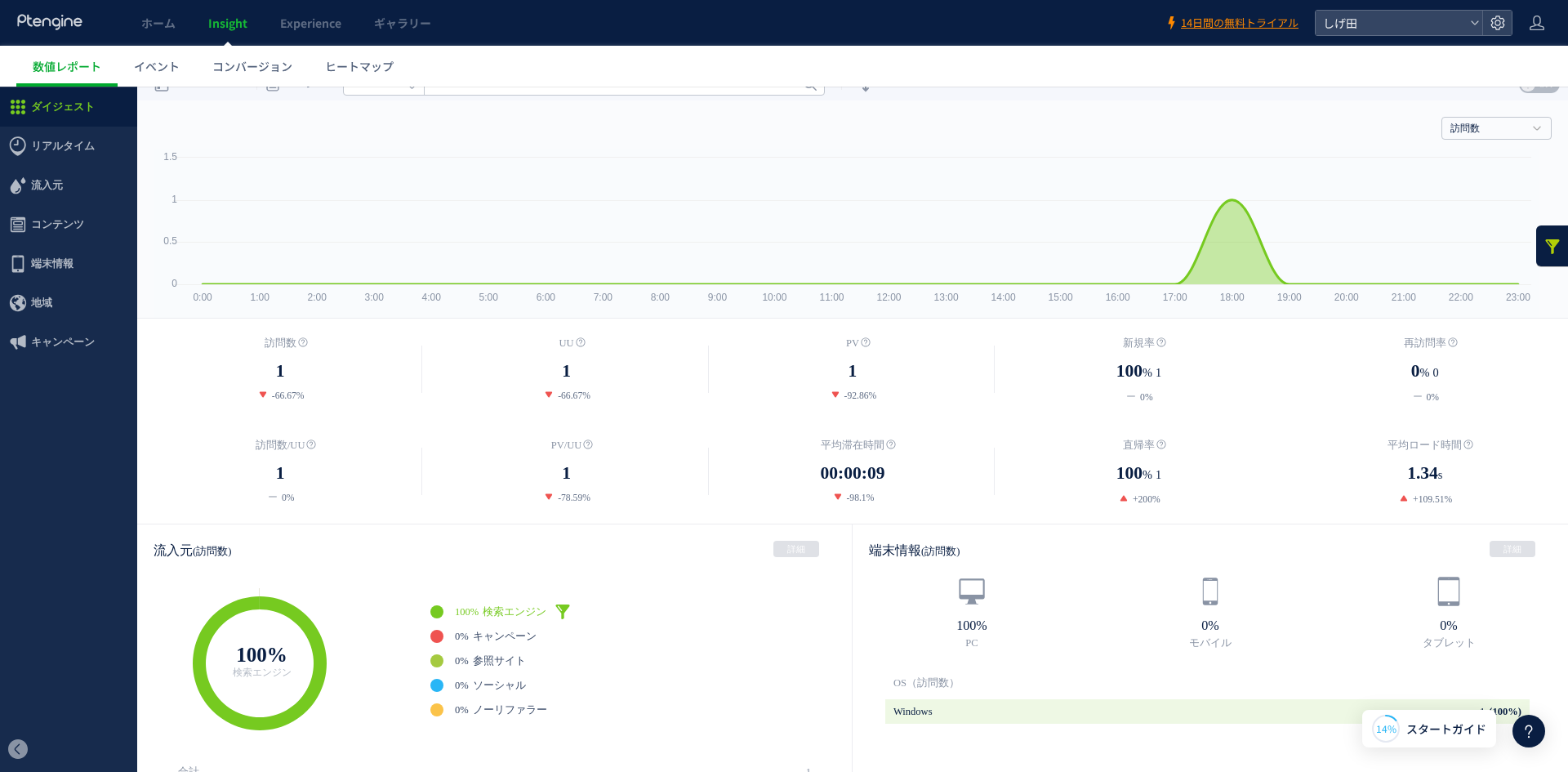
scroll to position [0, 0]
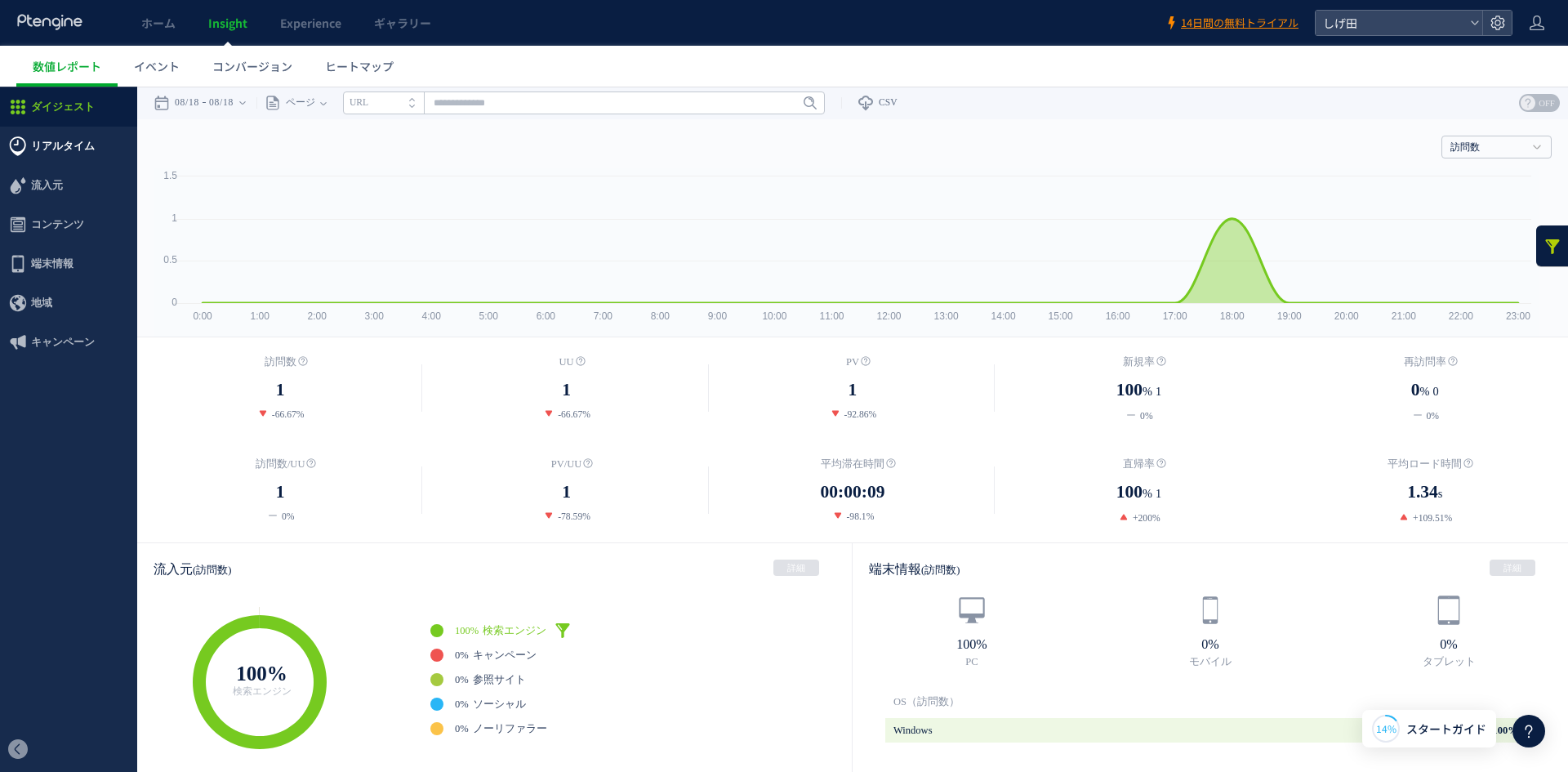
click at [65, 139] on span "リアルタイム" at bounding box center [63, 146] width 64 height 39
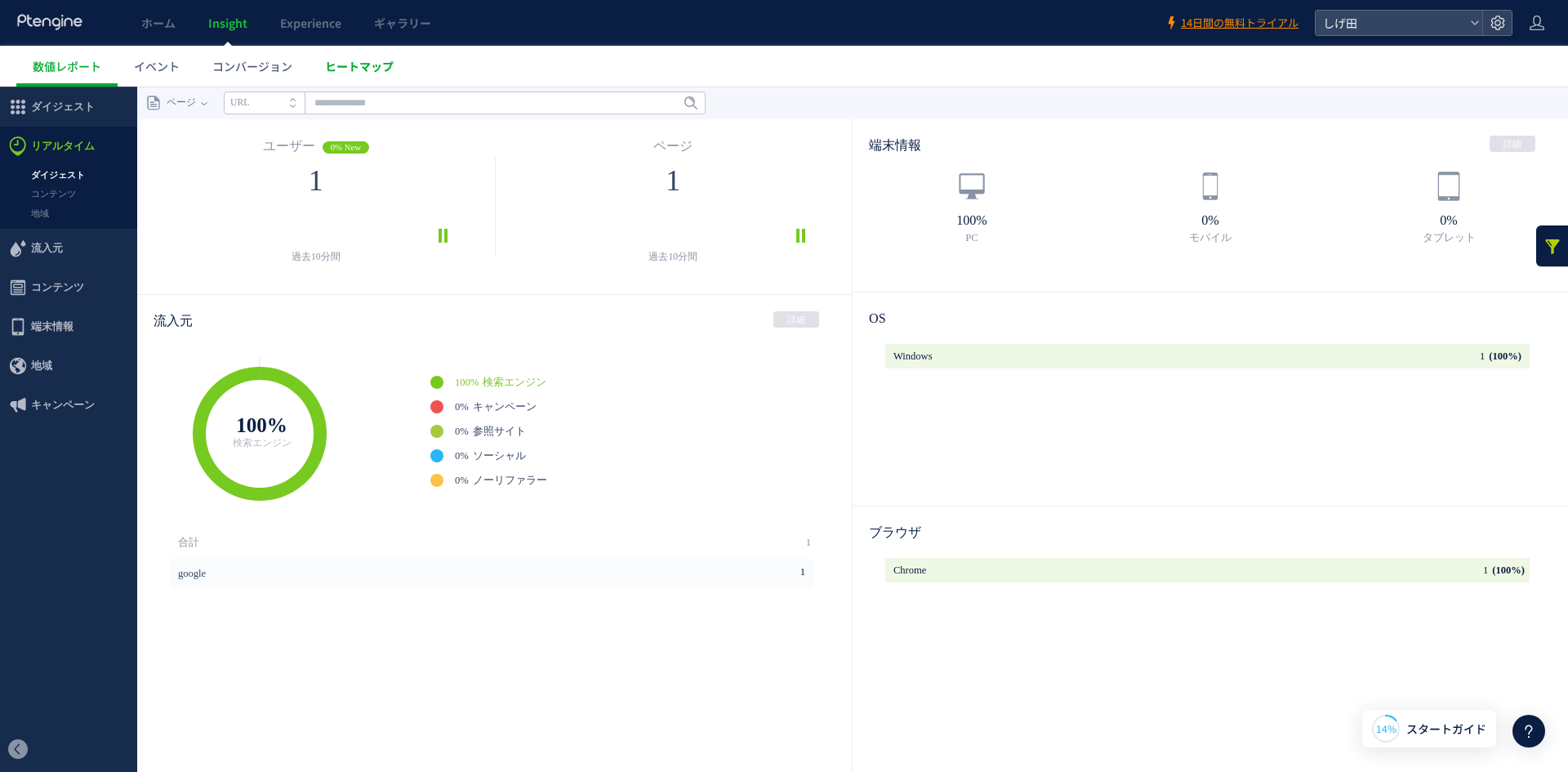
click at [350, 60] on span "ヒートマップ" at bounding box center [360, 66] width 69 height 16
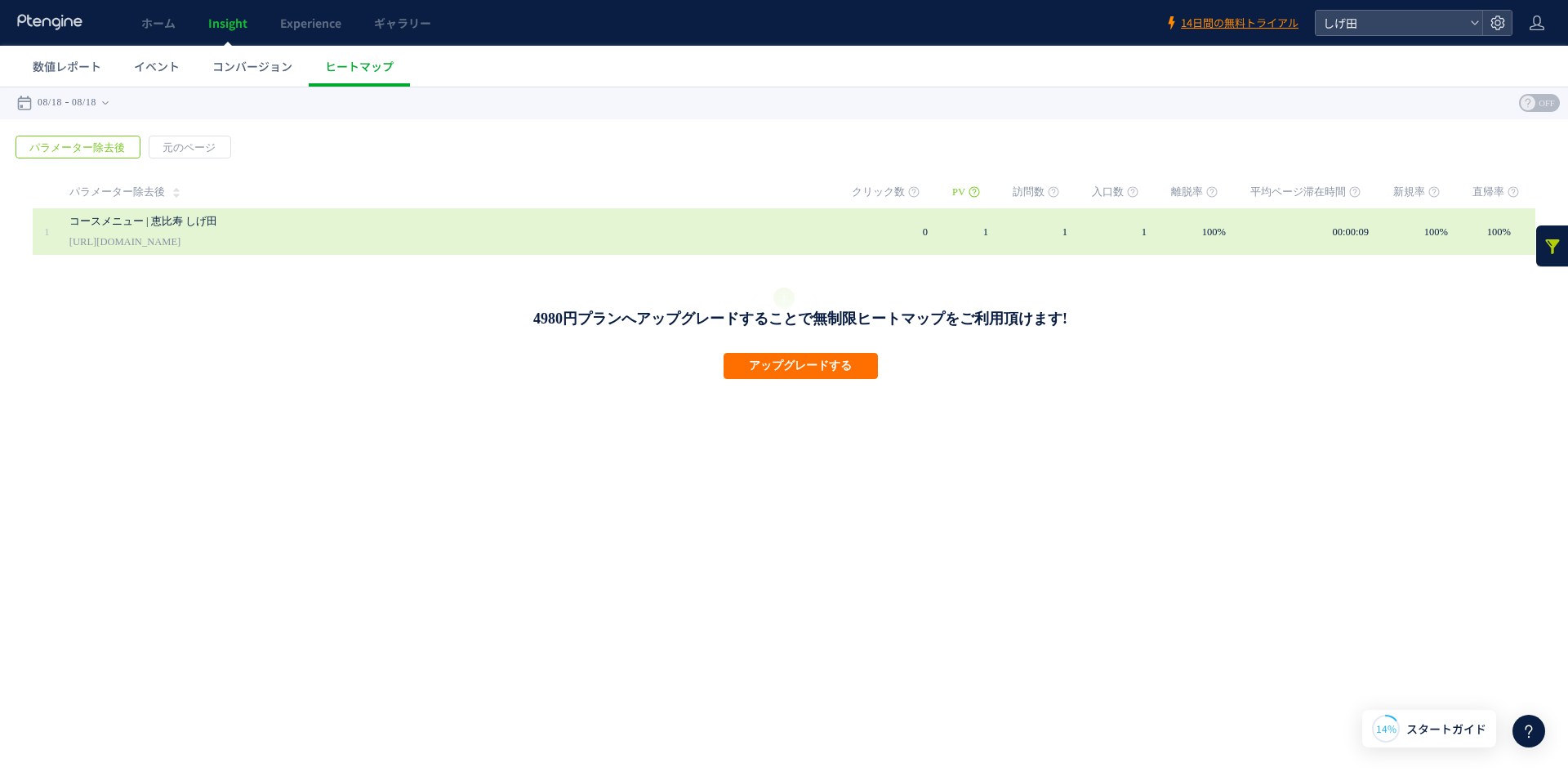
click at [299, 231] on div "コースメニュー | 恵比寿 しげ田 [URL][DOMAIN_NAME]" at bounding box center [449, 231] width 759 height 47
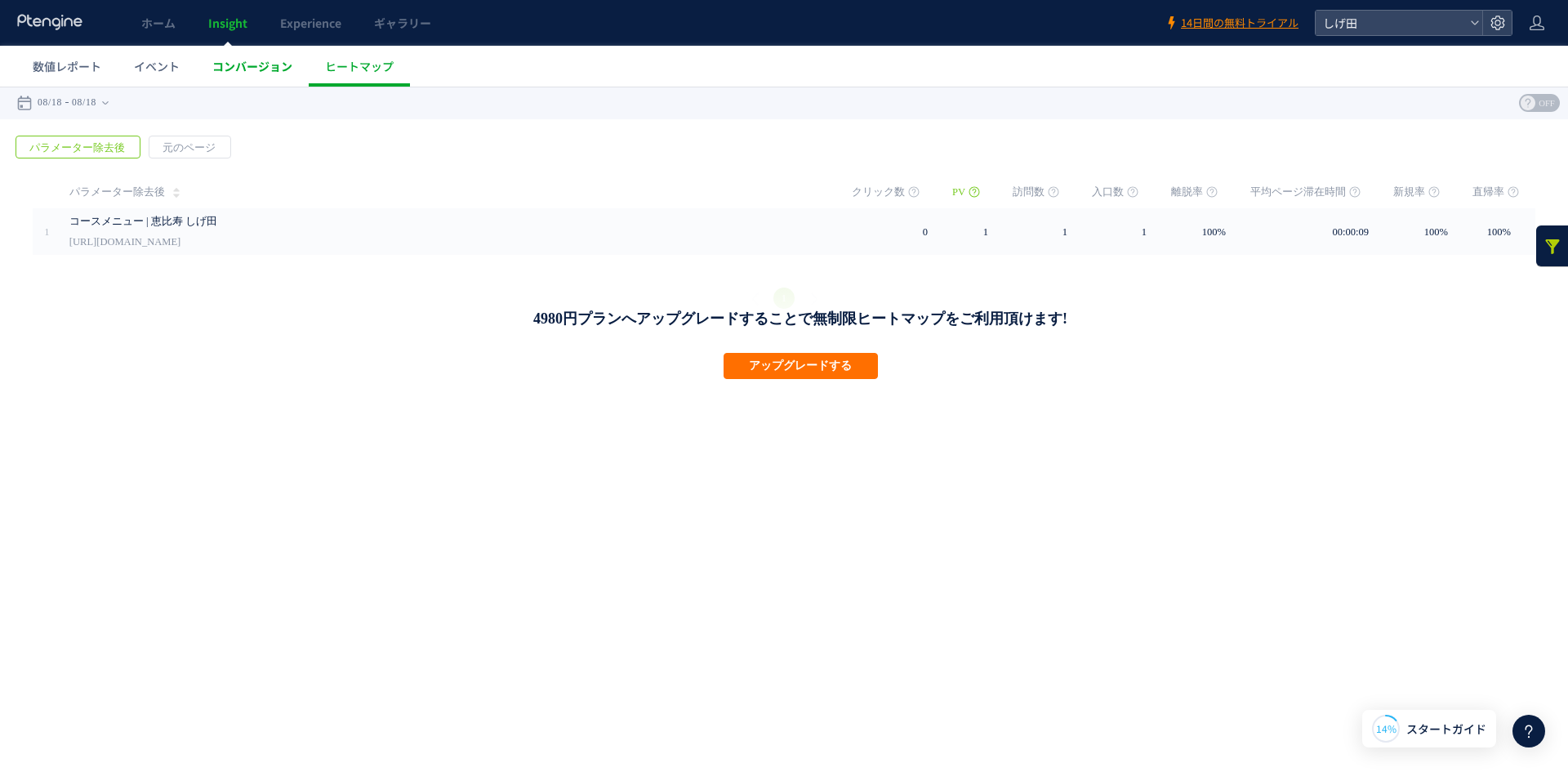
click at [246, 66] on span "コンバージョン" at bounding box center [252, 66] width 80 height 16
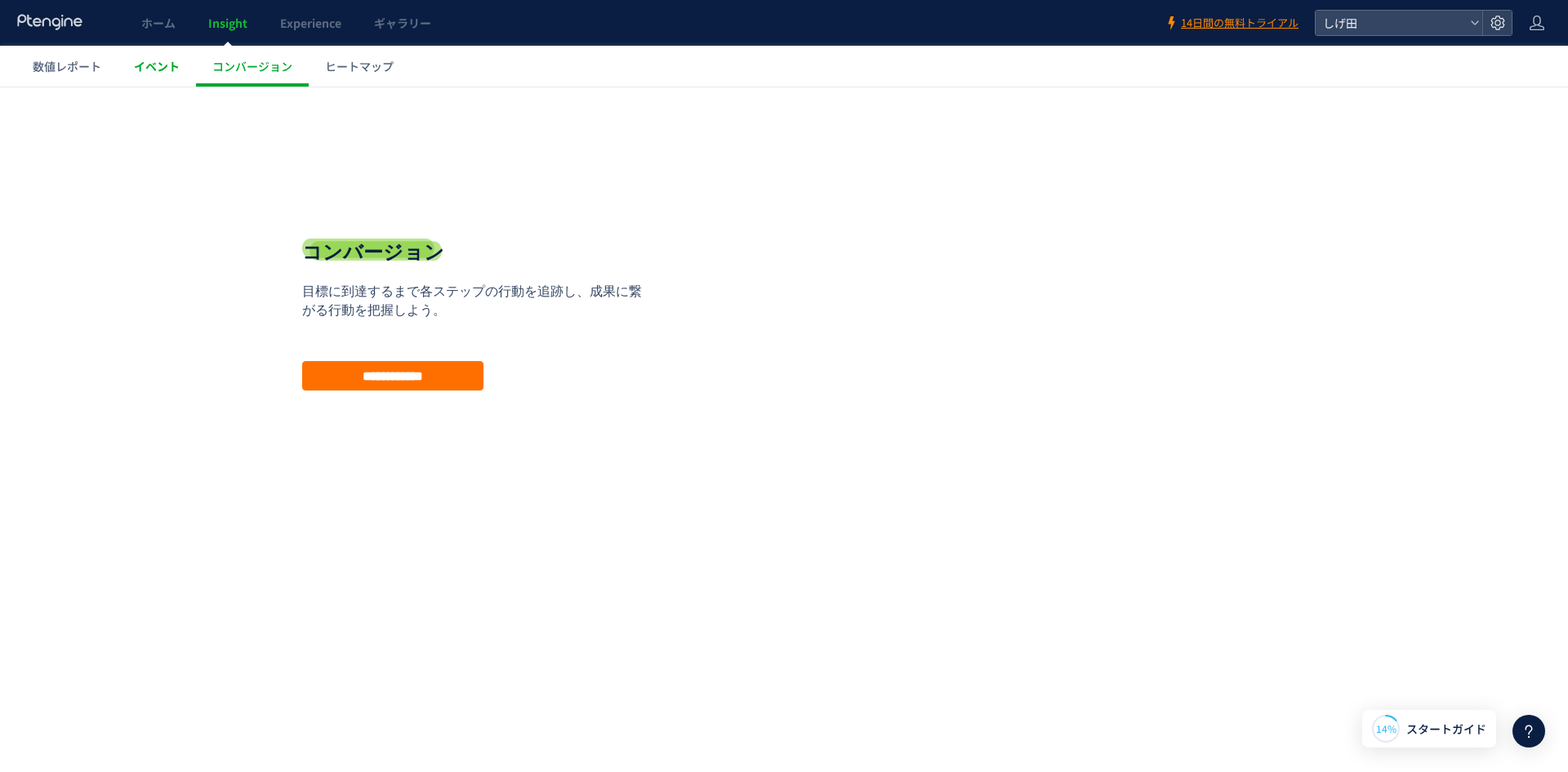
click at [147, 67] on span "イベント" at bounding box center [156, 66] width 46 height 16
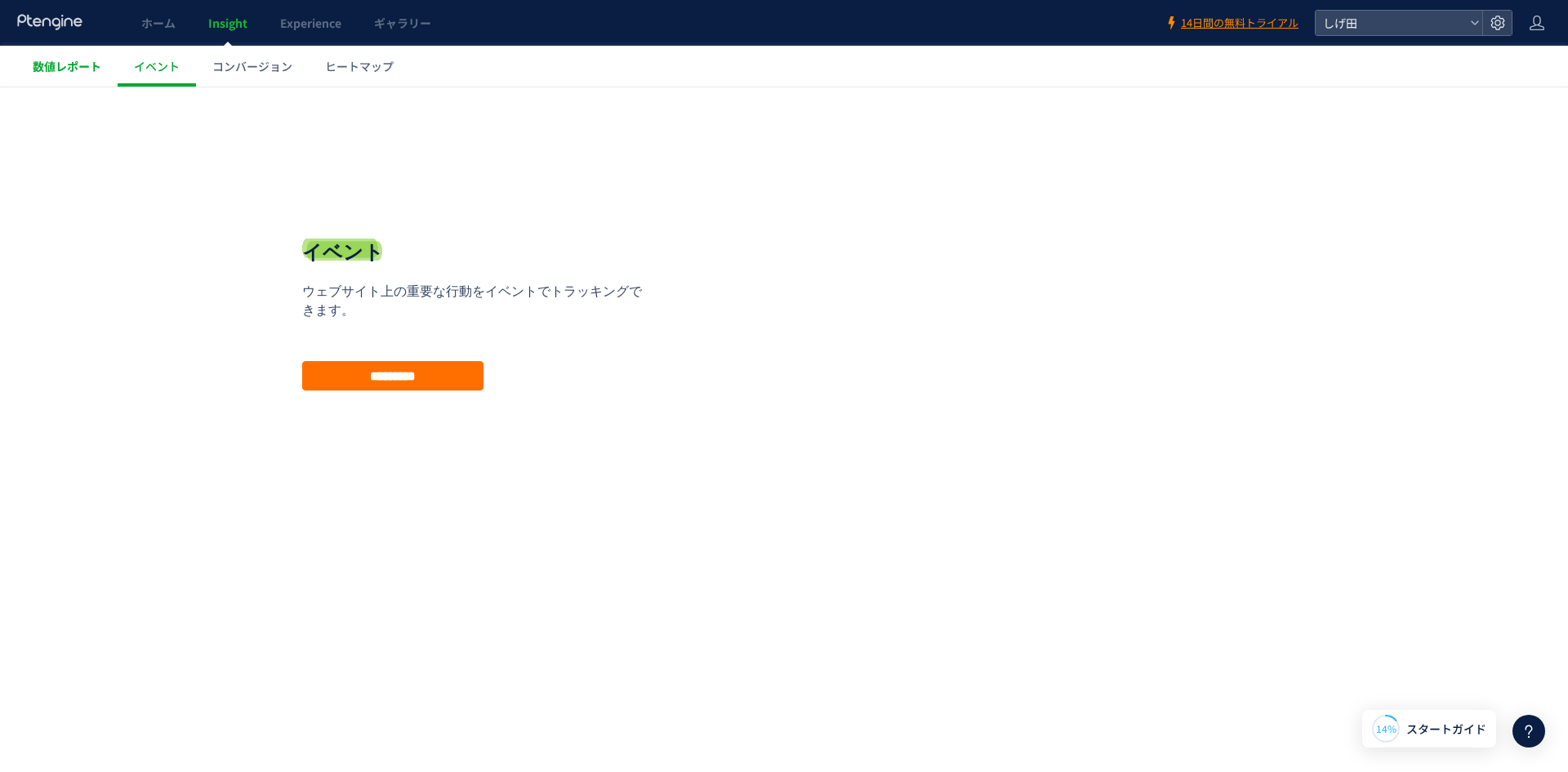
click at [48, 71] on span "数値レポート" at bounding box center [67, 66] width 69 height 16
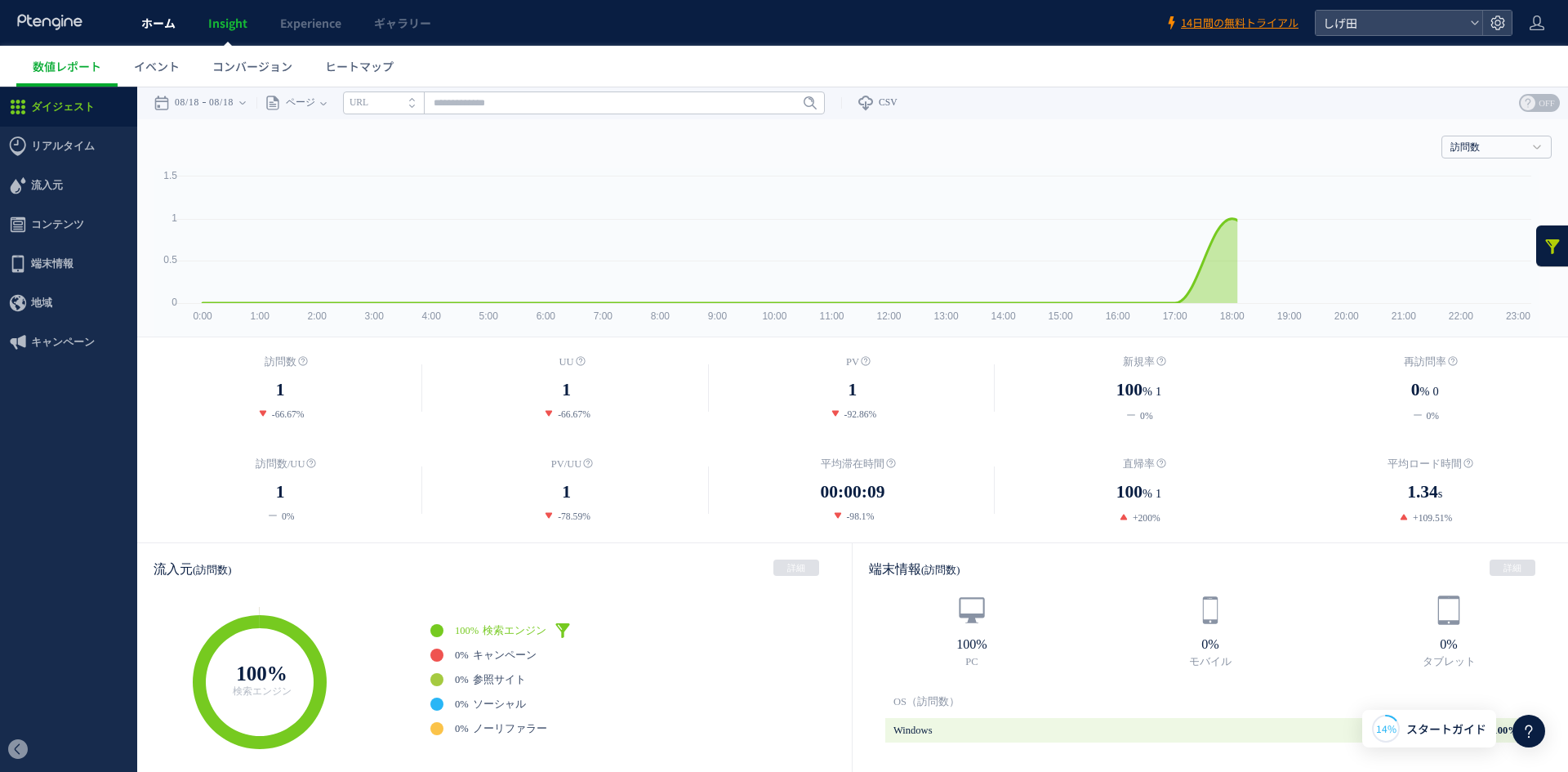
click at [161, 20] on span "ホーム" at bounding box center [158, 23] width 34 height 16
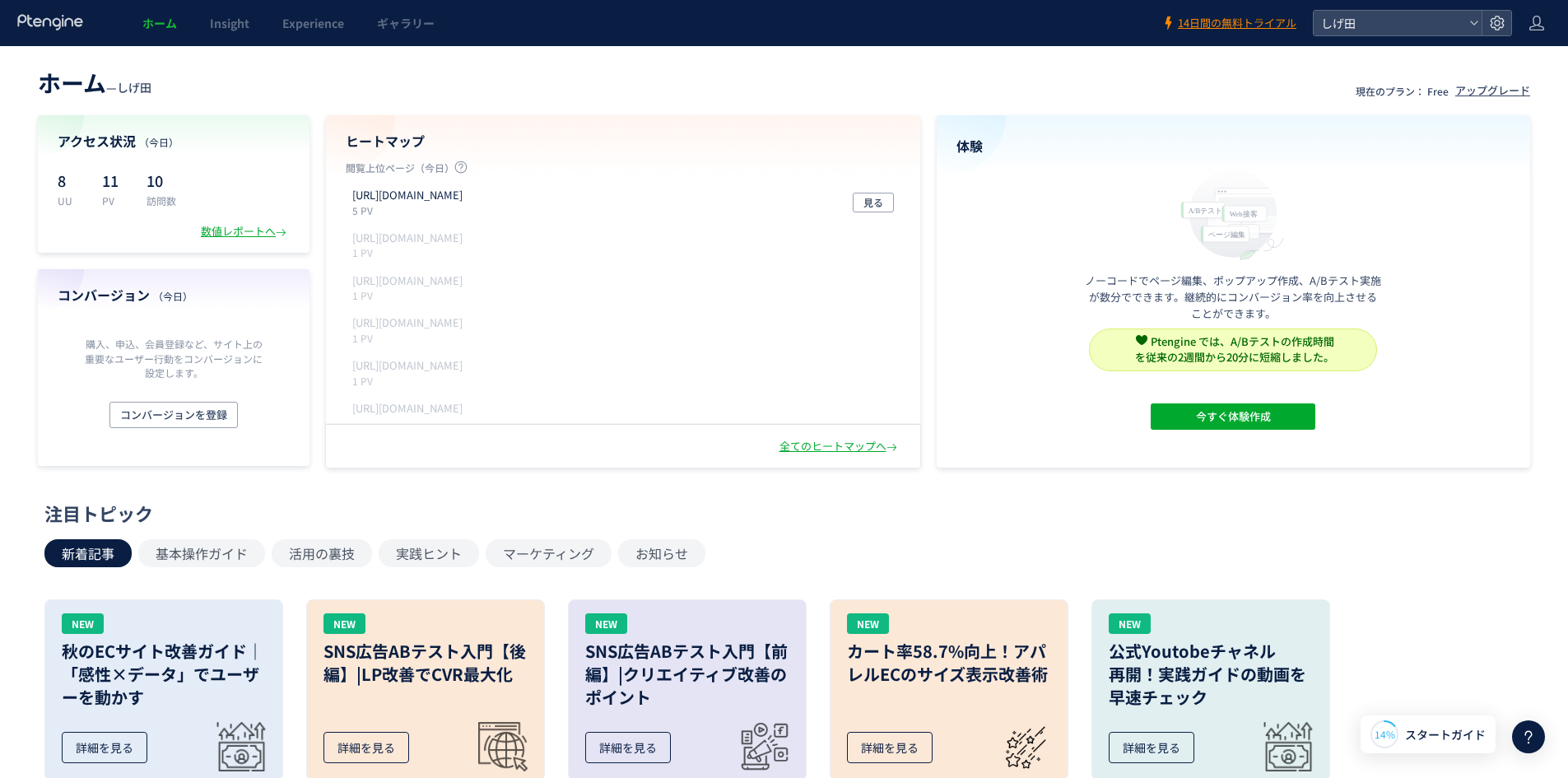
click at [257, 221] on div "アクセス状況 （[DATE]） 8 UU 11 PV 10 訪問数 数値レポートへ" at bounding box center [173, 184] width 272 height 137
